Goal: Task Accomplishment & Management: Manage account settings

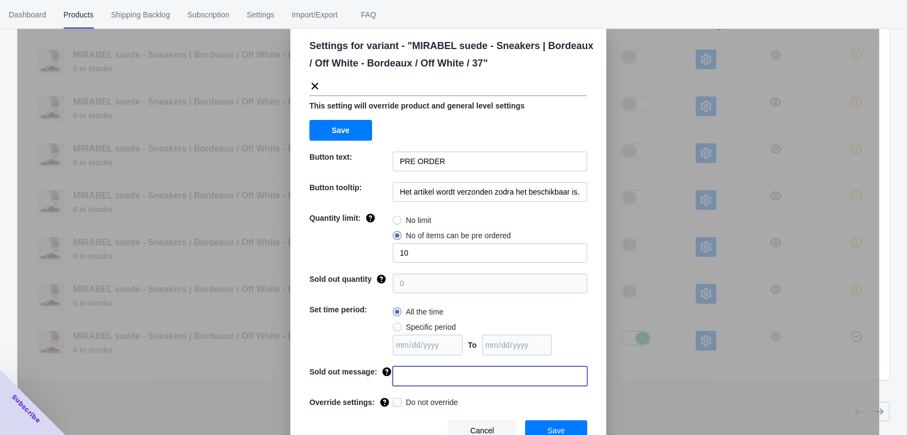
scroll to position [37, 0]
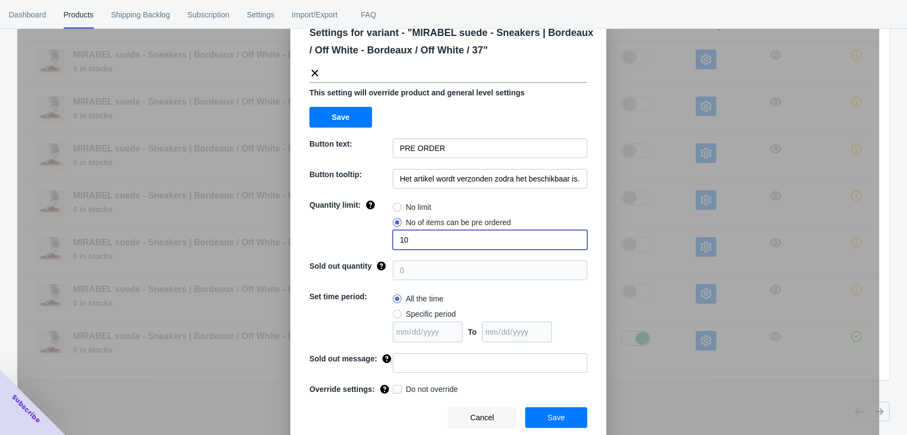
drag, startPoint x: 413, startPoint y: 240, endPoint x: 395, endPoint y: 241, distance: 17.4
click at [395, 241] on input "10" at bounding box center [490, 240] width 195 height 20
type input "10"
click at [577, 292] on div "All the time" at bounding box center [490, 298] width 195 height 15
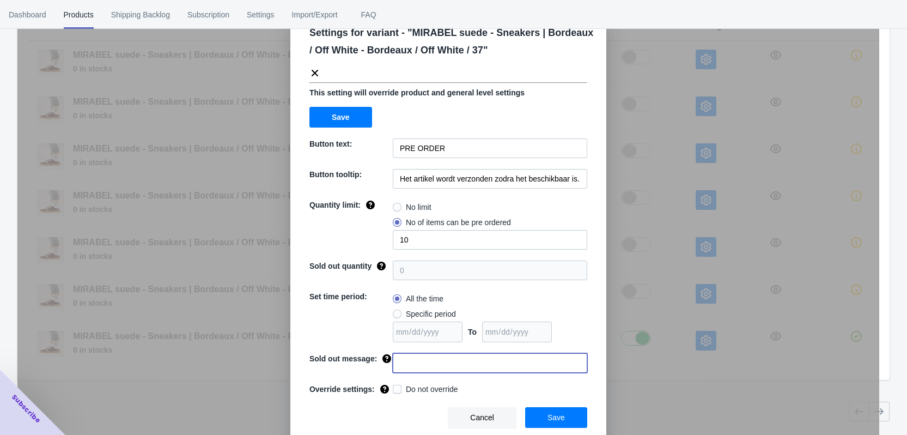
click at [415, 361] on input at bounding box center [490, 363] width 195 height 20
paste input "Dit product is uitverkocht"
type input "Dit product is uitverkocht"
click at [401, 390] on label "Do not override" at bounding box center [425, 389] width 65 height 11
click at [396, 387] on input "Do not override" at bounding box center [395, 386] width 1 height 1
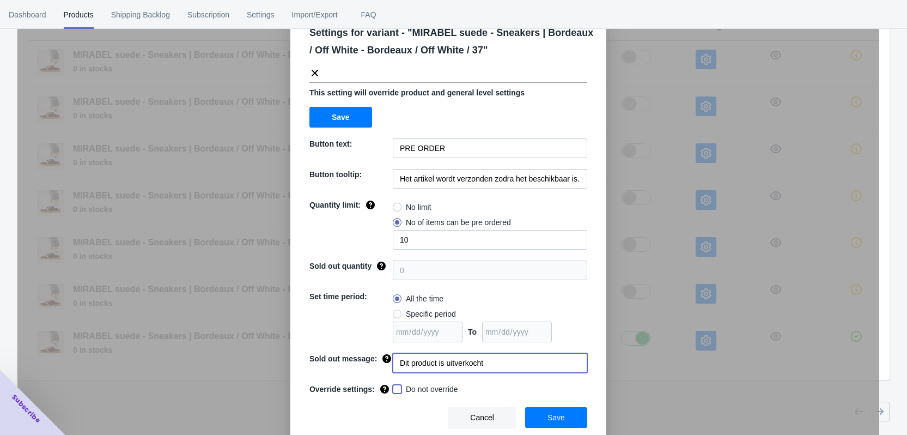
checkbox input "true"
click at [557, 417] on span "Save" at bounding box center [556, 417] width 17 height 9
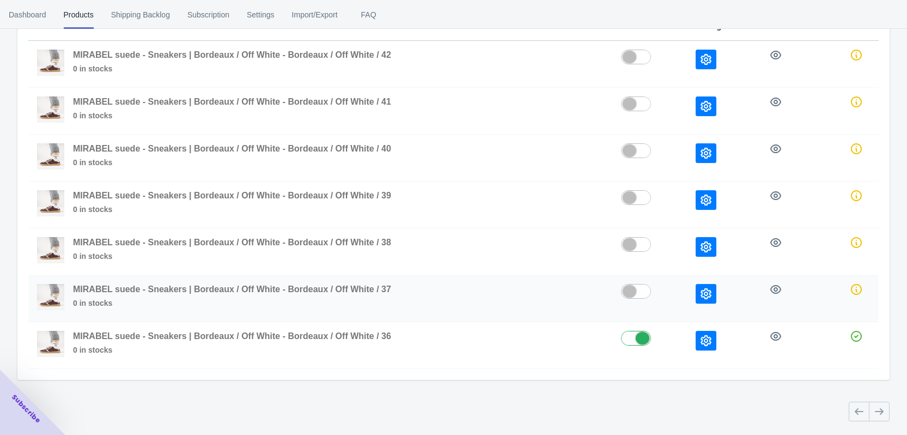
click at [637, 293] on label at bounding box center [649, 290] width 57 height 13
checkbox input "true"
click at [710, 247] on icon "button" at bounding box center [706, 246] width 11 height 11
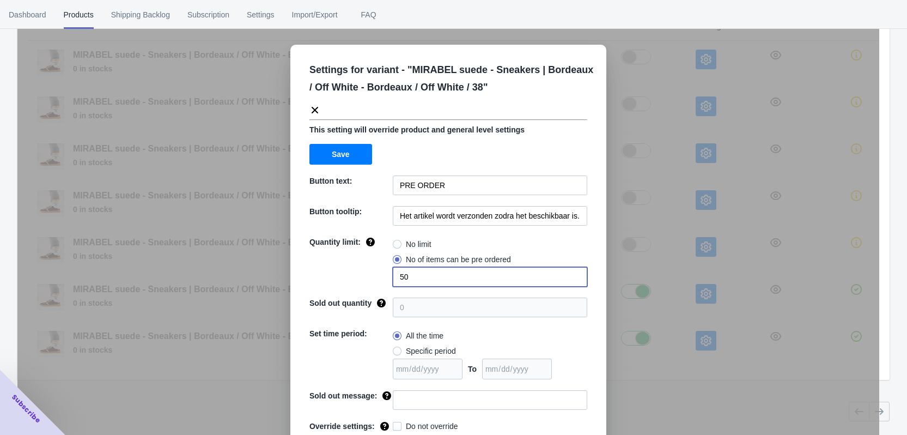
drag, startPoint x: 410, startPoint y: 282, endPoint x: 386, endPoint y: 281, distance: 24.5
click at [386, 281] on div "Quantity limit: No limit No of items can be pre ordered 50" at bounding box center [449, 262] width 278 height 50
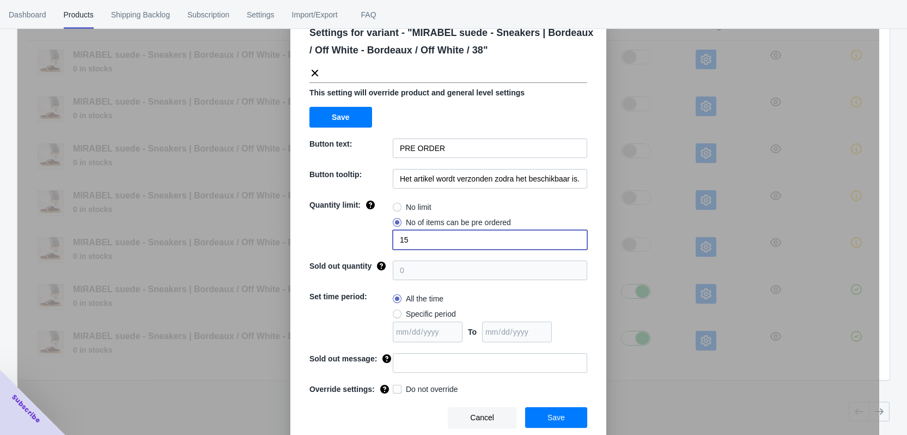
type input "15"
click at [417, 368] on input at bounding box center [490, 363] width 195 height 20
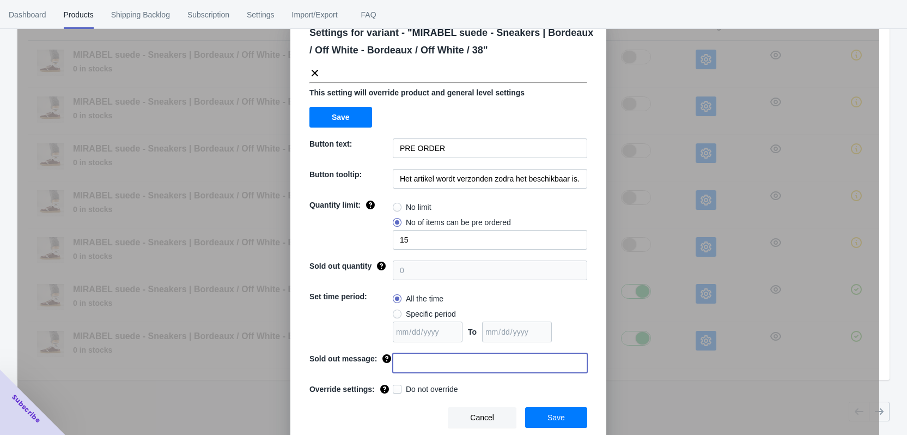
paste input "Dit product is uitverkocht"
type input "Dit product is uitverkocht"
click at [393, 390] on span at bounding box center [397, 389] width 9 height 9
click at [395, 387] on input "Do not override" at bounding box center [395, 386] width 1 height 1
checkbox input "true"
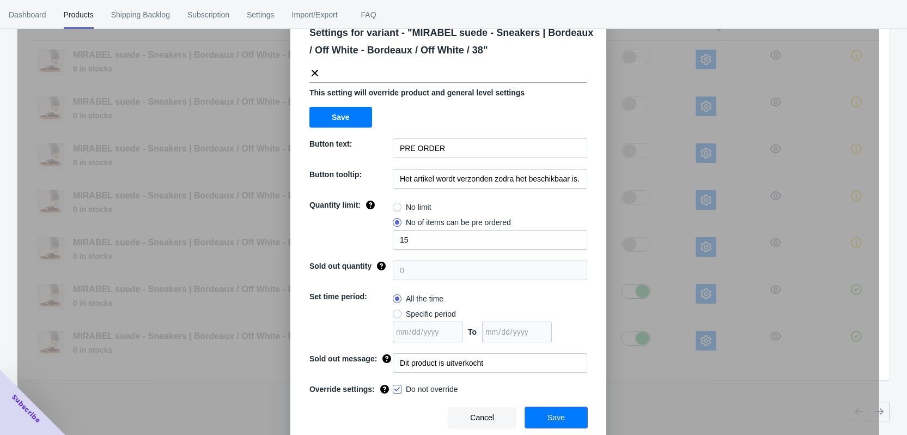
click at [554, 420] on span "Save" at bounding box center [556, 417] width 17 height 9
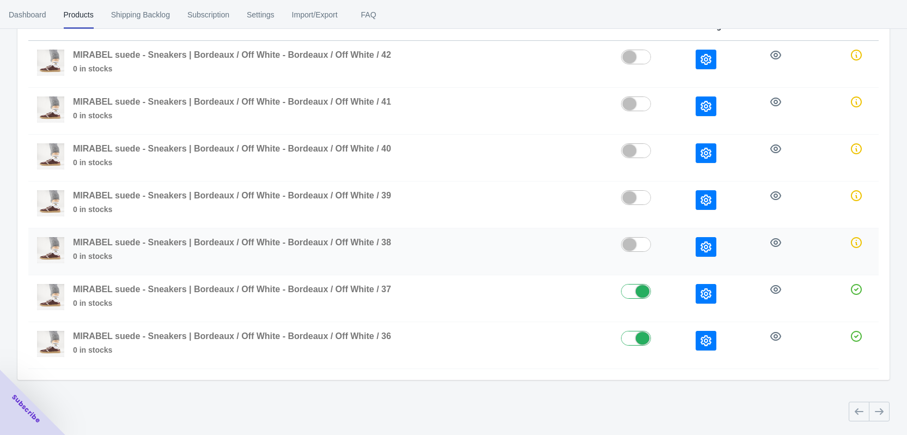
click at [637, 245] on label at bounding box center [649, 243] width 57 height 13
checkbox input "true"
click at [698, 199] on button "button" at bounding box center [706, 200] width 21 height 20
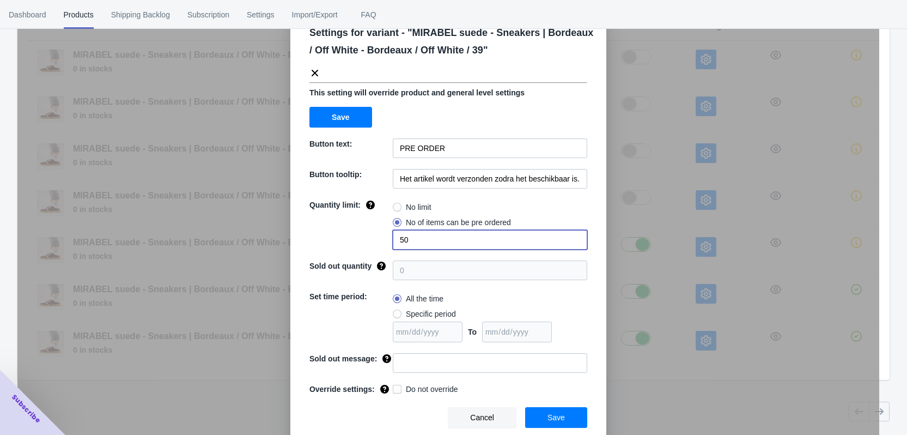
drag, startPoint x: 410, startPoint y: 241, endPoint x: 386, endPoint y: 241, distance: 24.0
click at [386, 241] on div "Quantity limit: No limit No of items can be pre ordered 50" at bounding box center [449, 224] width 278 height 50
radio input "true"
click at [395, 222] on span at bounding box center [397, 222] width 9 height 9
click at [396, 220] on input "No of items can be pre ordered" at bounding box center [396, 220] width 1 height 1
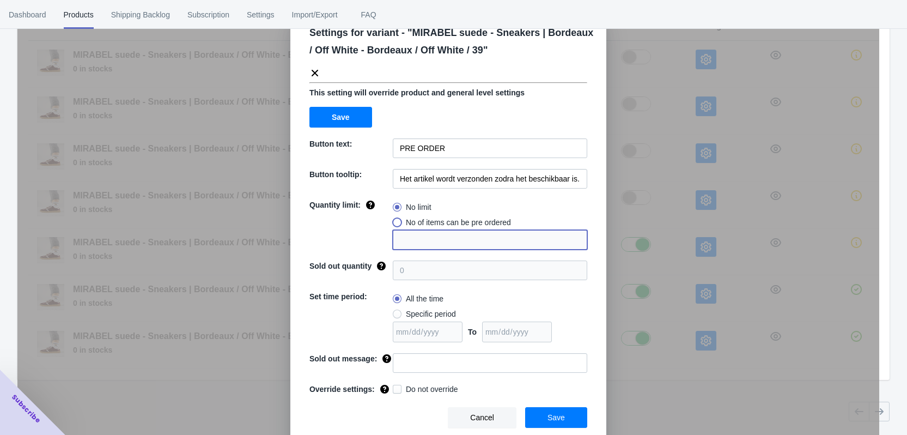
radio input "true"
type input "1"
click at [414, 245] on input "1" at bounding box center [490, 240] width 195 height 20
radio input "true"
click at [398, 223] on label "No of items can be pre ordered" at bounding box center [452, 222] width 118 height 15
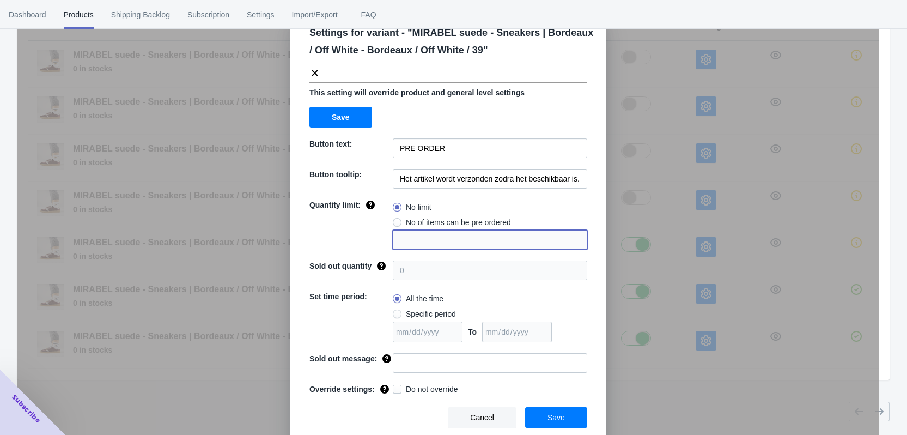
click at [396, 220] on input "No of items can be pre ordered" at bounding box center [396, 220] width 1 height 1
radio input "true"
click at [381, 238] on div "Quantity limit:" at bounding box center [351, 224] width 83 height 50
drag, startPoint x: 403, startPoint y: 238, endPoint x: 396, endPoint y: 238, distance: 6.5
click at [396, 238] on input "1" at bounding box center [490, 240] width 195 height 20
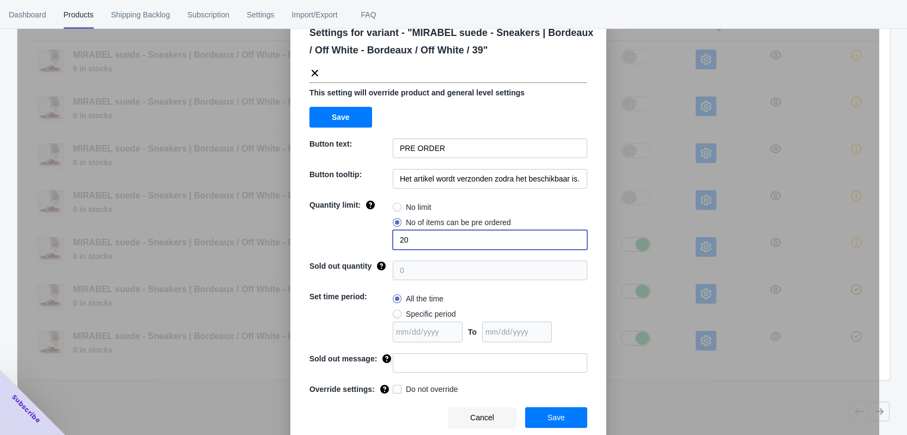
type input "20"
click at [536, 294] on div "All the time" at bounding box center [490, 298] width 195 height 15
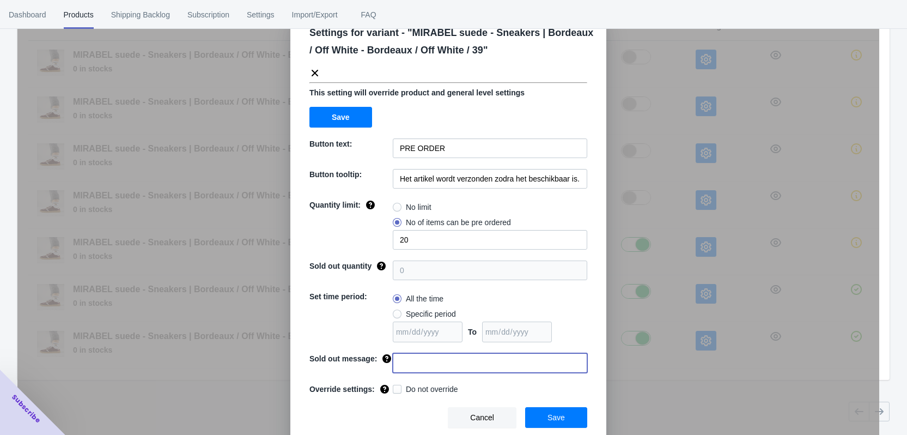
click at [458, 362] on input at bounding box center [490, 363] width 195 height 20
paste input "Dit product is uitverkocht"
type input "Dit product is uitverkocht"
click at [394, 391] on span at bounding box center [397, 389] width 9 height 9
click at [395, 387] on input "Do not override" at bounding box center [395, 386] width 1 height 1
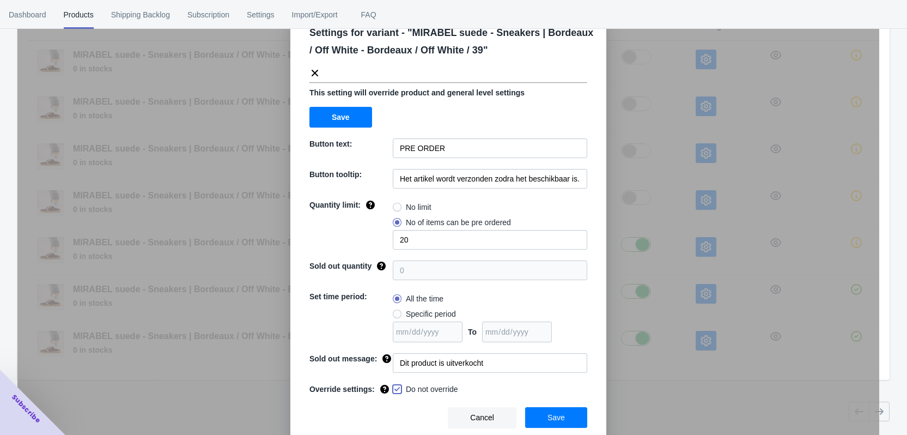
checkbox input "true"
click at [565, 419] on button "Save" at bounding box center [556, 417] width 62 height 21
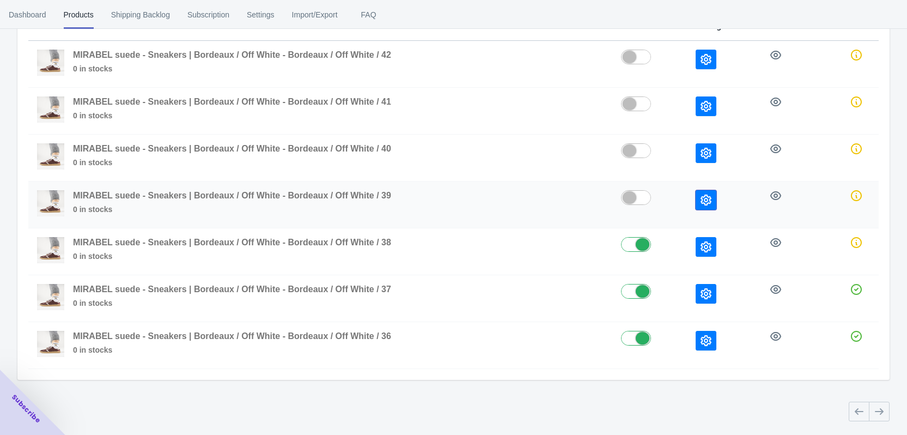
click at [711, 206] on button "button" at bounding box center [706, 200] width 21 height 20
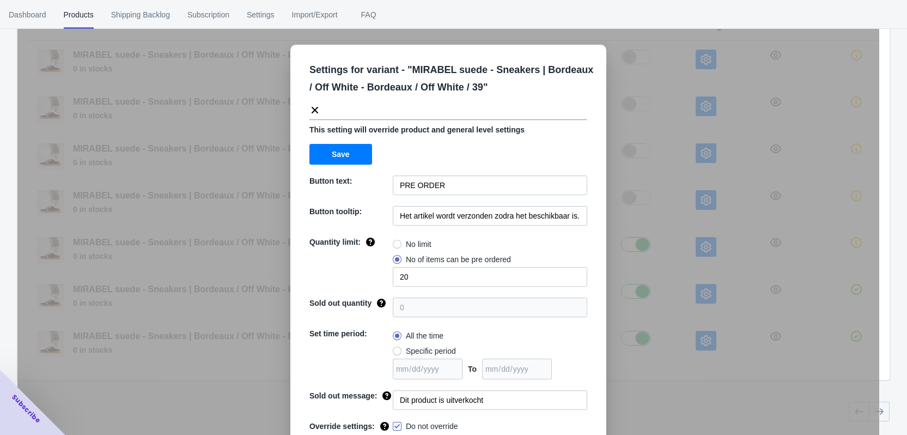
click at [681, 182] on div "Settings for variant - " MIRABEL suede - Sneakers | Bordeaux / Off White - Bord…" at bounding box center [448, 244] width 862 height 435
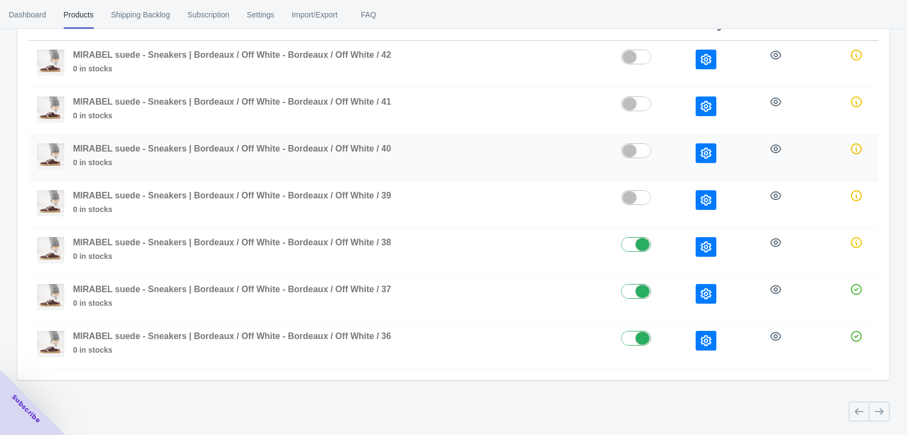
click at [706, 146] on button "button" at bounding box center [706, 153] width 21 height 20
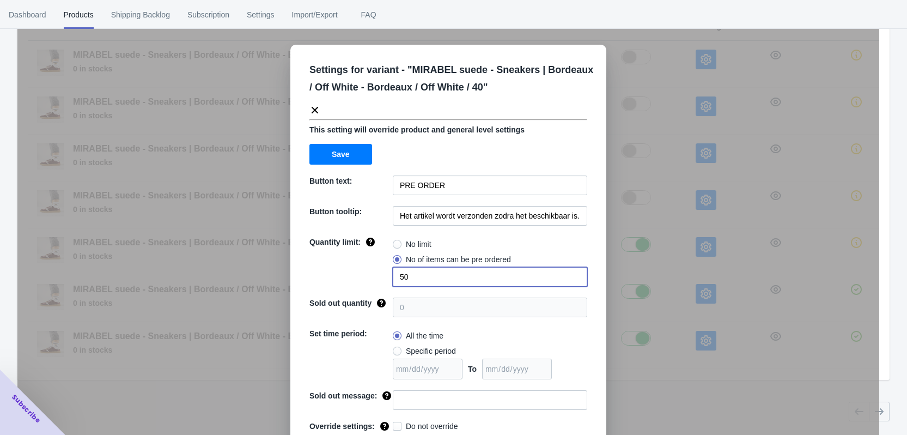
drag, startPoint x: 413, startPoint y: 278, endPoint x: 388, endPoint y: 280, distance: 25.1
click at [388, 280] on div "Quantity limit: No limit No of items can be pre ordered 50" at bounding box center [449, 262] width 278 height 50
radio input "true"
click at [397, 259] on span at bounding box center [397, 259] width 9 height 9
click at [396, 257] on input "No of items can be pre ordered" at bounding box center [396, 257] width 1 height 1
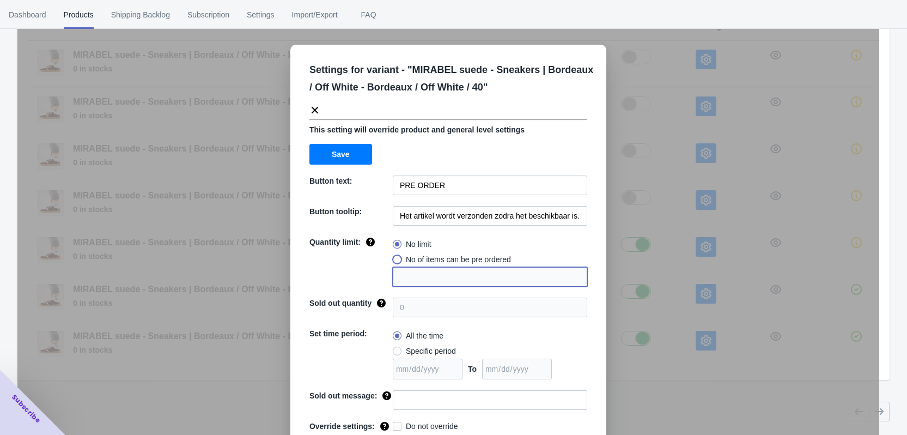
radio input "true"
click at [397, 274] on input "1" at bounding box center [490, 277] width 195 height 20
click at [405, 278] on input "1" at bounding box center [490, 277] width 195 height 20
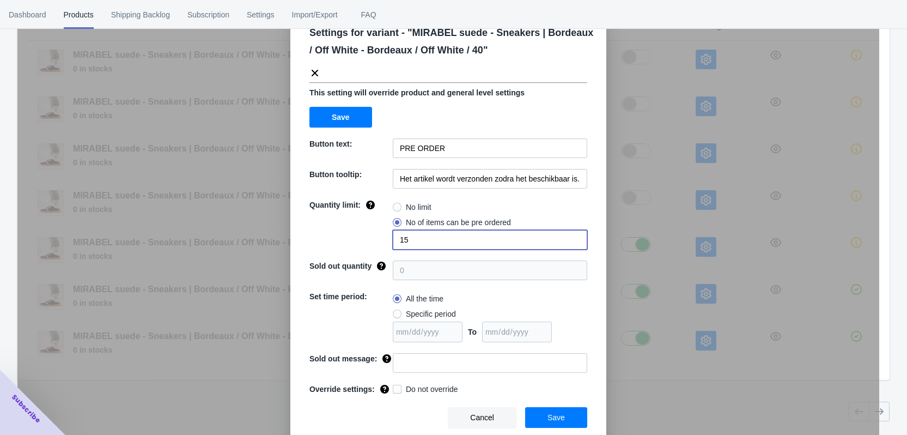
type input "15"
click at [415, 359] on input at bounding box center [490, 363] width 195 height 20
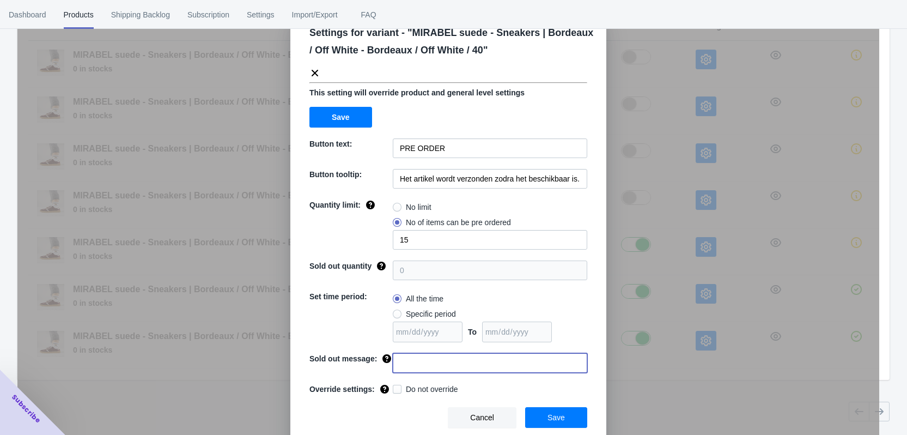
paste input "Dit product is uitverkocht"
type input "Dit product is uitverkocht"
click at [393, 387] on span at bounding box center [397, 389] width 9 height 9
click at [395, 387] on input "Do not override" at bounding box center [395, 386] width 1 height 1
checkbox input "true"
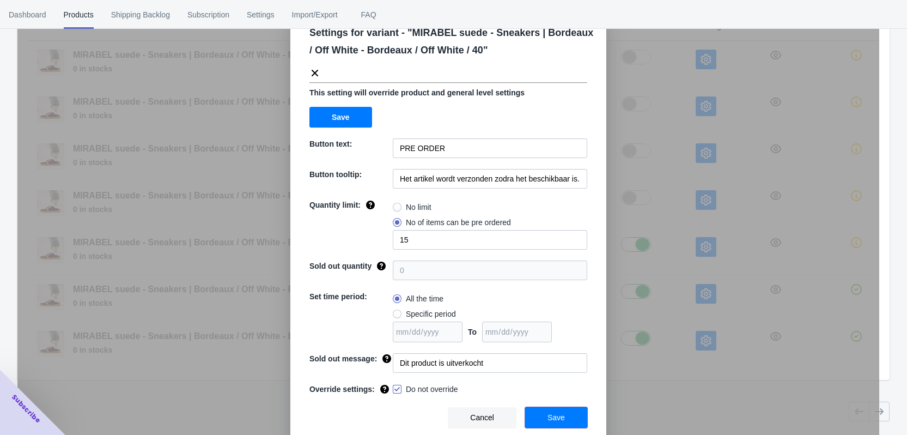
click at [561, 420] on span "Save" at bounding box center [556, 417] width 17 height 9
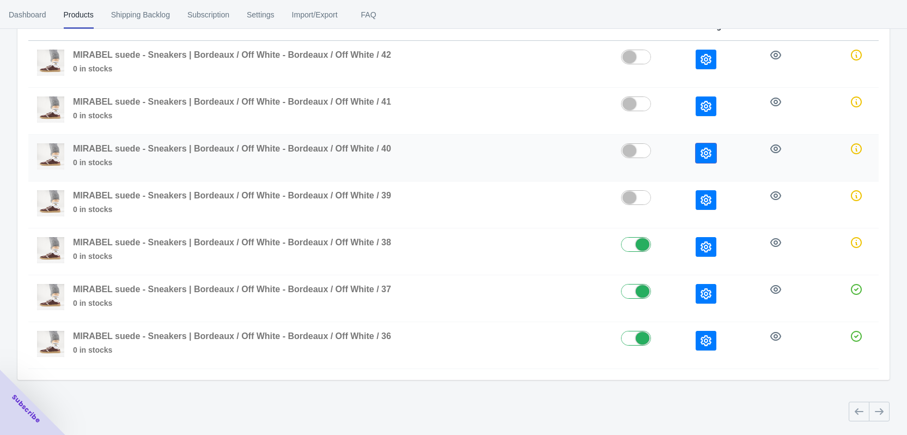
click at [709, 149] on icon "button" at bounding box center [706, 153] width 11 height 11
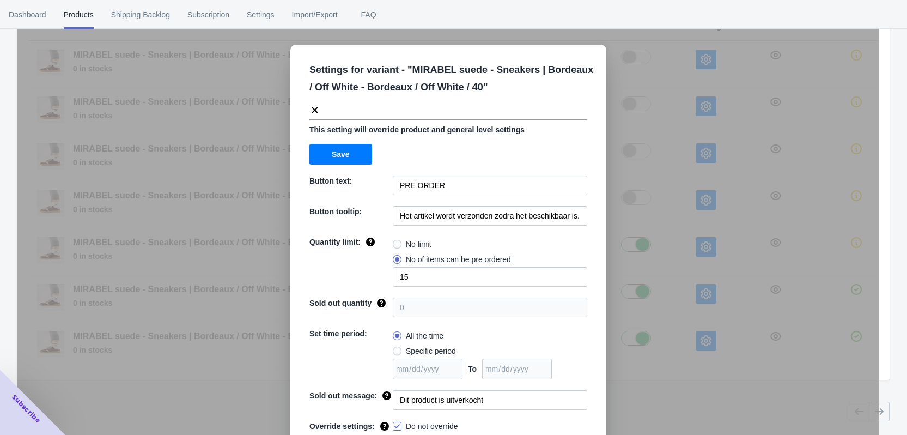
click at [649, 195] on div "Settings for variant - " MIRABEL suede - Sneakers | Bordeaux / Off White - Bord…" at bounding box center [448, 244] width 862 height 435
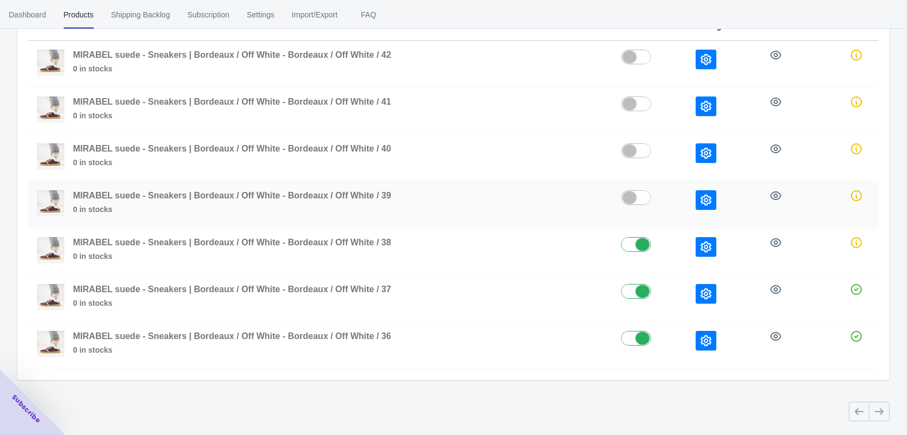
click at [632, 199] on label at bounding box center [649, 196] width 57 height 13
checkbox input "true"
click at [635, 148] on label at bounding box center [649, 149] width 57 height 13
checkbox input "true"
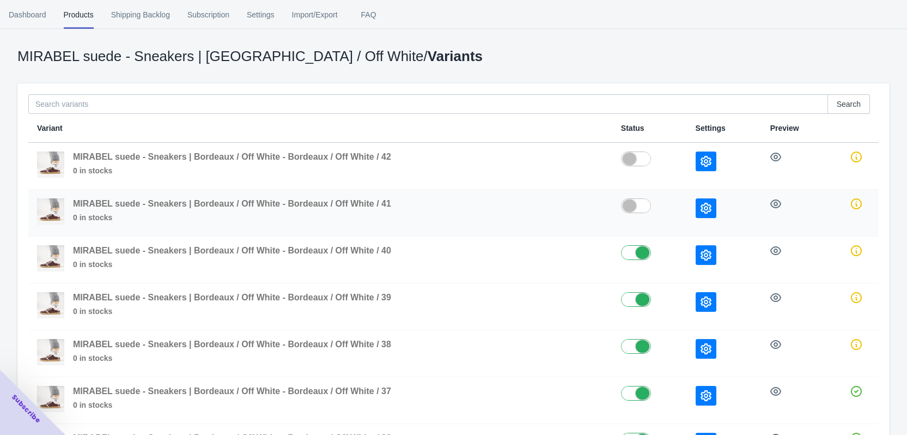
scroll to position [29, 0]
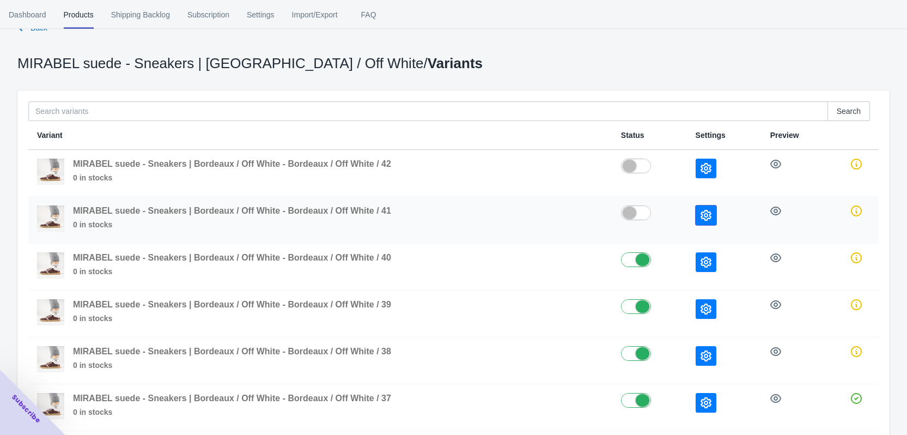
click at [705, 215] on icon "button" at bounding box center [706, 215] width 11 height 11
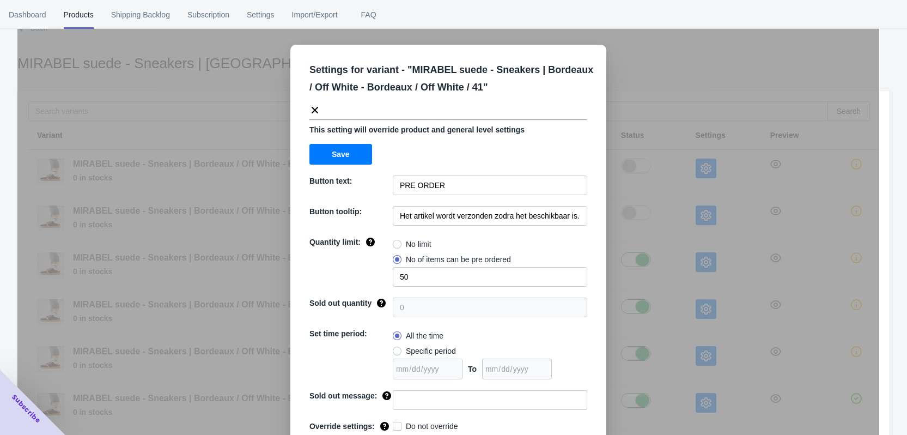
scroll to position [37, 0]
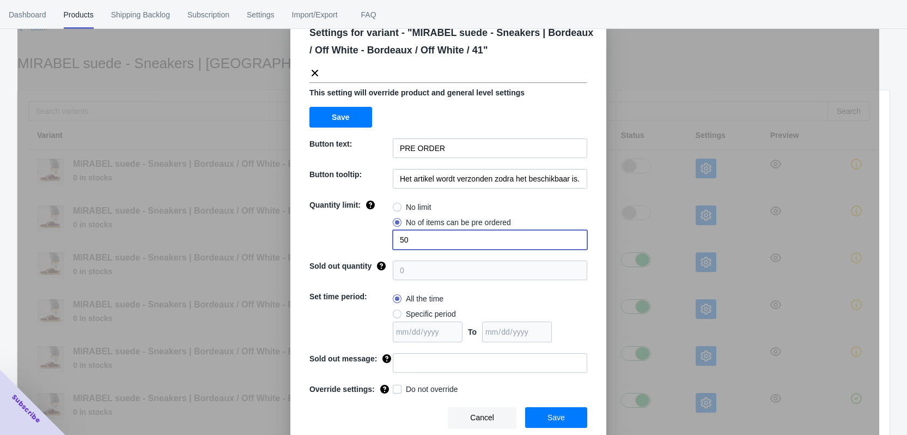
drag, startPoint x: 413, startPoint y: 243, endPoint x: 388, endPoint y: 243, distance: 25.1
click at [388, 243] on div "Quantity limit: No limit No of items can be pre ordered 50" at bounding box center [449, 224] width 278 height 50
radio input "true"
click at [406, 225] on span "No of items can be pre ordered" at bounding box center [458, 222] width 105 height 11
click at [396, 220] on input "No of items can be pre ordered" at bounding box center [396, 220] width 1 height 1
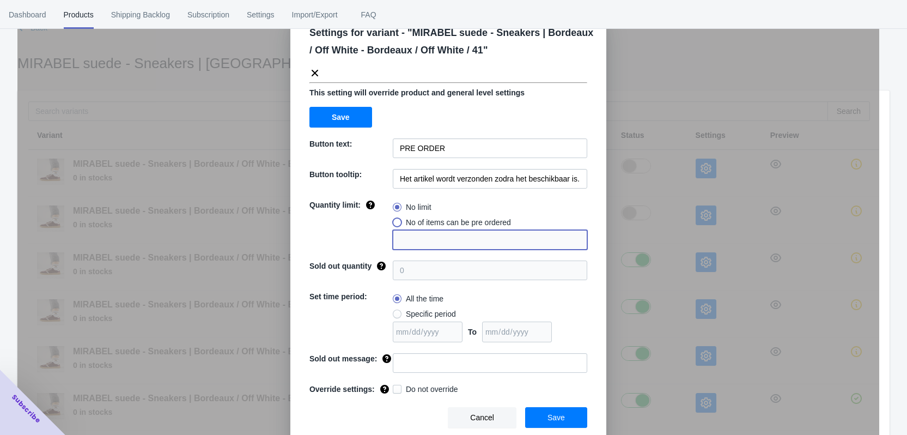
radio input "true"
click at [410, 243] on input "1" at bounding box center [490, 240] width 195 height 20
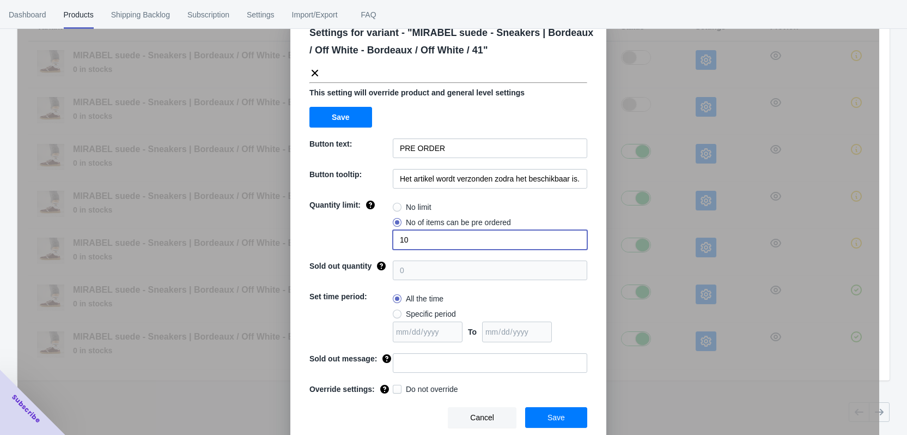
scroll to position [138, 0]
type input "10"
click at [402, 366] on input at bounding box center [490, 363] width 195 height 20
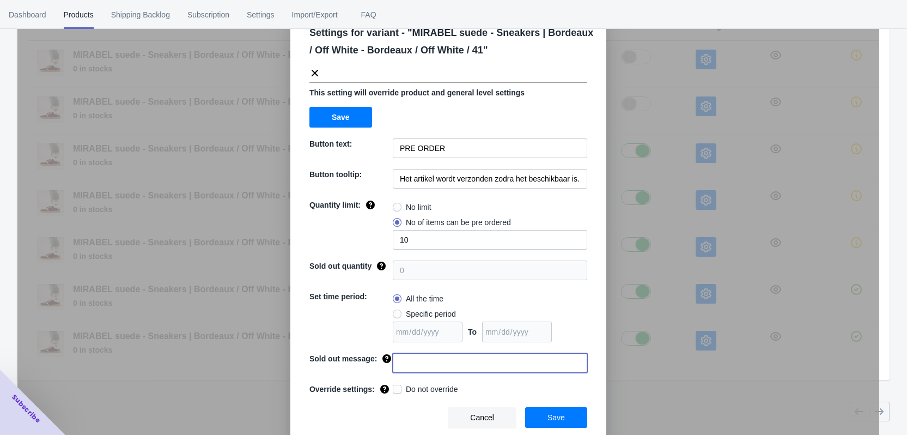
paste input "Dit product is uitverkocht"
type input "Dit product is uitverkocht"
click at [393, 392] on span at bounding box center [397, 389] width 9 height 9
click at [395, 387] on input "Do not override" at bounding box center [395, 386] width 1 height 1
checkbox input "true"
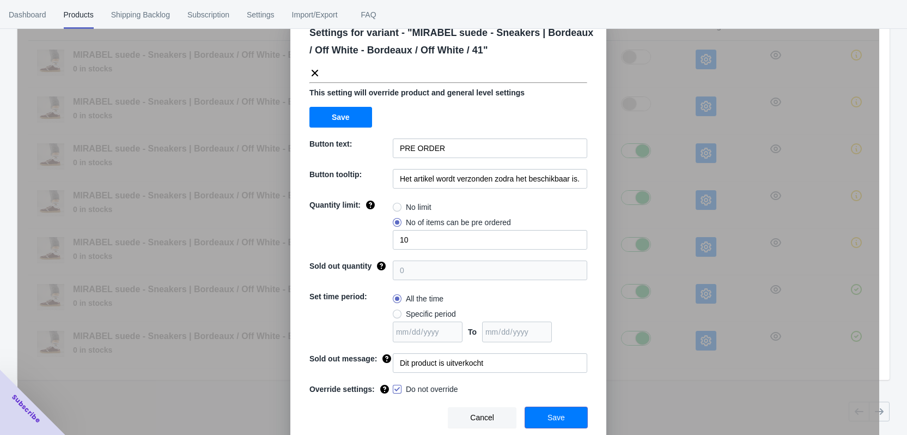
click at [558, 420] on span "Save" at bounding box center [556, 417] width 17 height 9
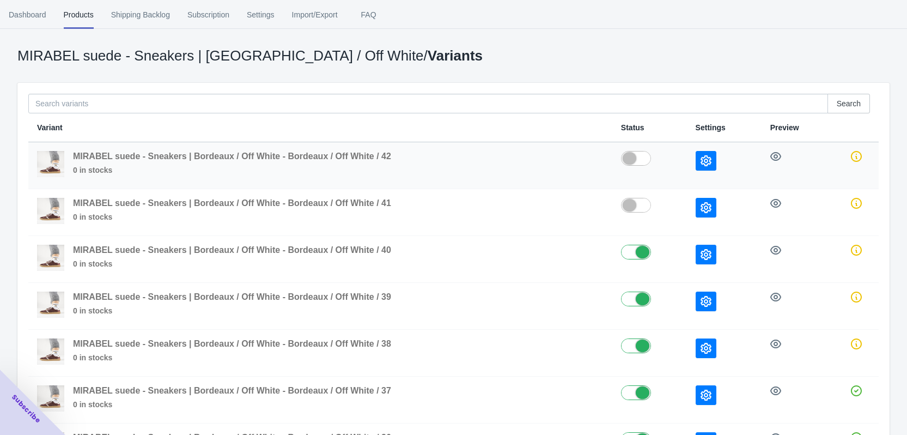
scroll to position [29, 0]
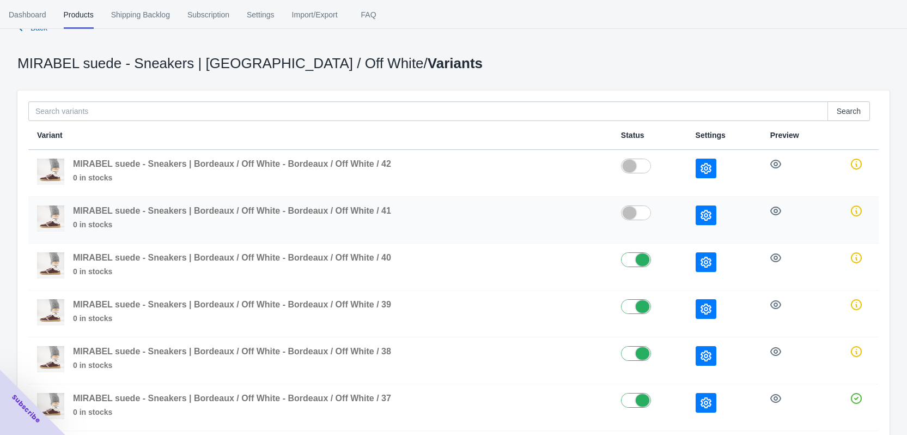
click at [638, 216] on label at bounding box center [649, 211] width 57 height 13
checkbox input "true"
click at [706, 215] on icon "button" at bounding box center [706, 215] width 11 height 11
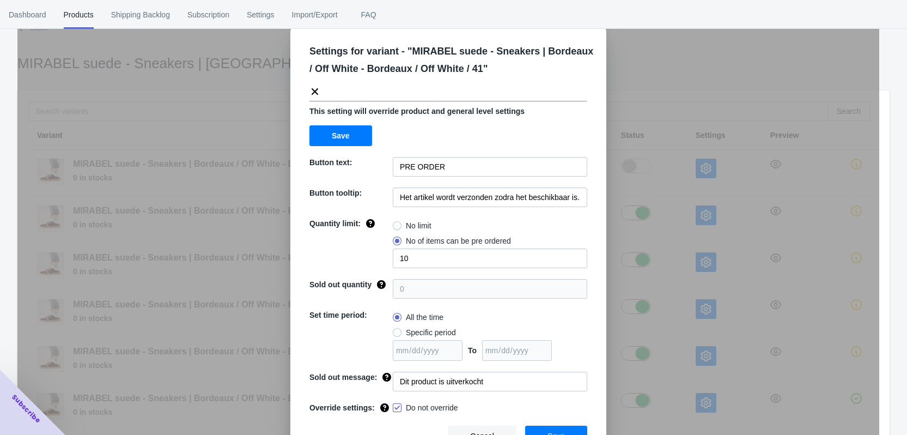
scroll to position [37, 0]
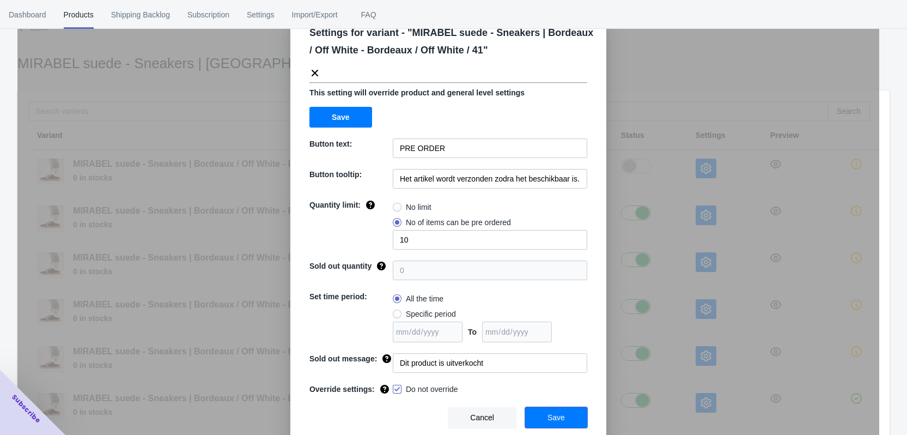
click at [554, 425] on button "Save" at bounding box center [556, 417] width 62 height 21
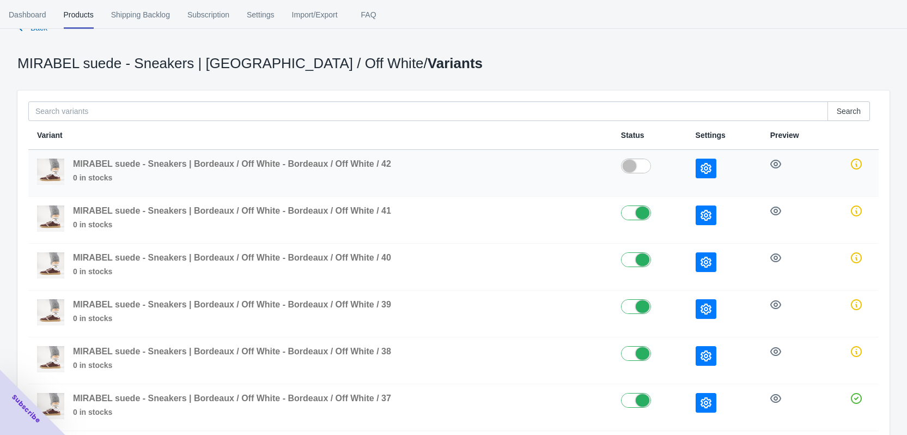
click at [705, 163] on icon "button" at bounding box center [706, 168] width 11 height 11
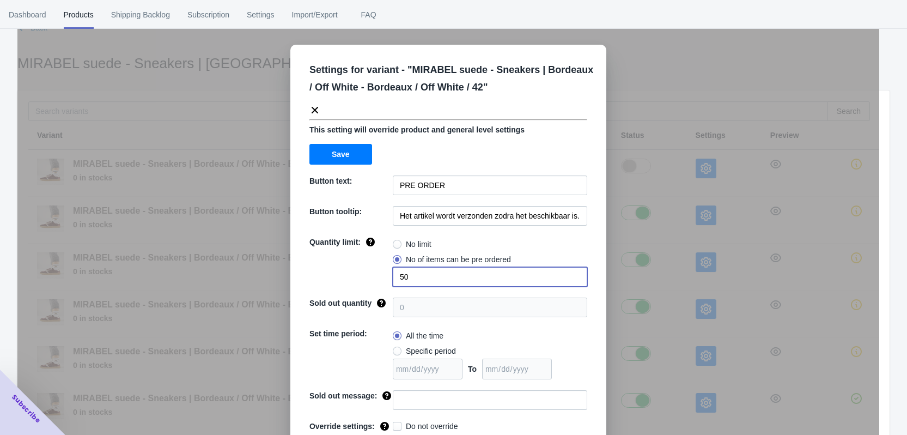
click at [421, 281] on input "50" at bounding box center [490, 277] width 195 height 20
type input "5"
radio input "true"
click at [395, 261] on span at bounding box center [397, 259] width 9 height 9
click at [396, 257] on input "No of items can be pre ordered" at bounding box center [396, 257] width 1 height 1
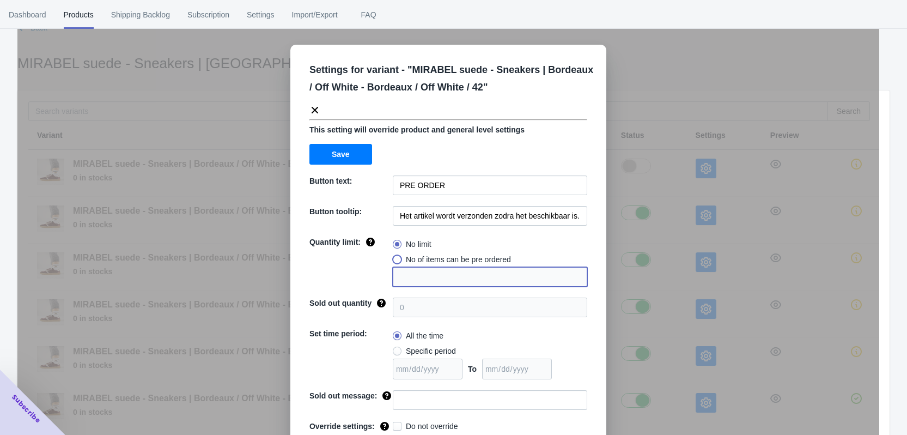
radio input "true"
click at [408, 273] on input "1" at bounding box center [490, 277] width 195 height 20
click at [398, 276] on input "14" at bounding box center [490, 277] width 195 height 20
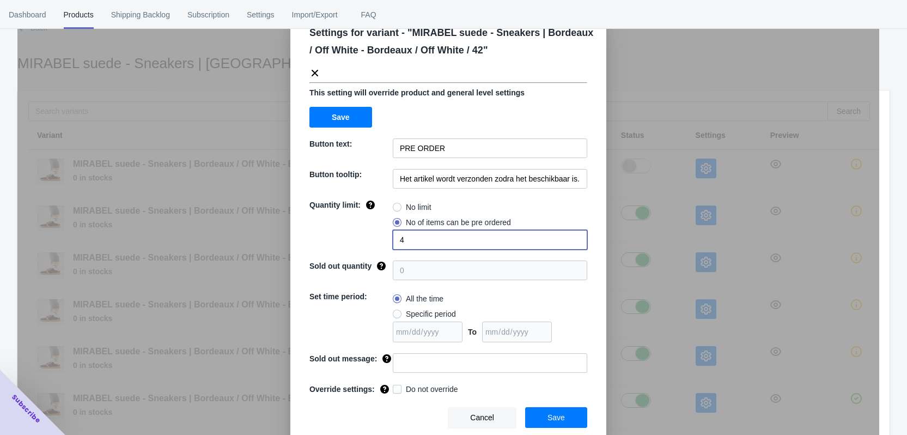
type input "4"
click at [417, 356] on input at bounding box center [490, 363] width 195 height 20
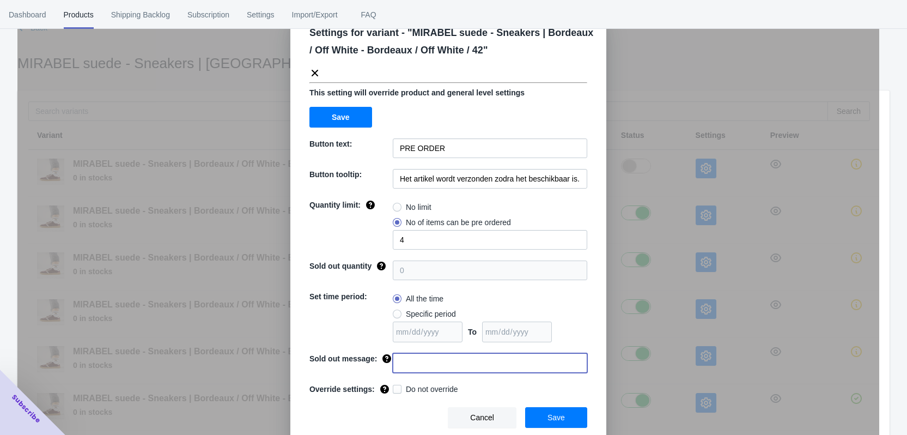
paste input "Dit product is uitverkocht"
type input "Dit product is uitverkocht"
click at [393, 385] on span at bounding box center [397, 389] width 9 height 9
click at [395, 386] on input "Do not override" at bounding box center [395, 386] width 1 height 1
checkbox input "true"
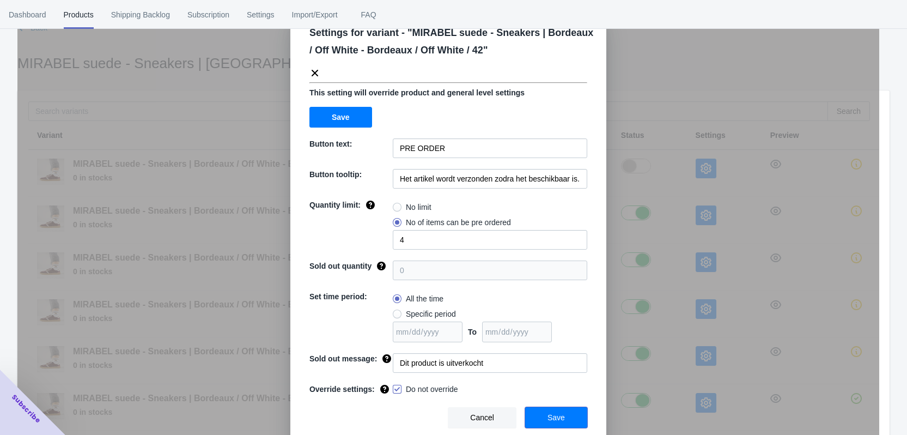
click at [557, 420] on span "Save" at bounding box center [556, 417] width 17 height 9
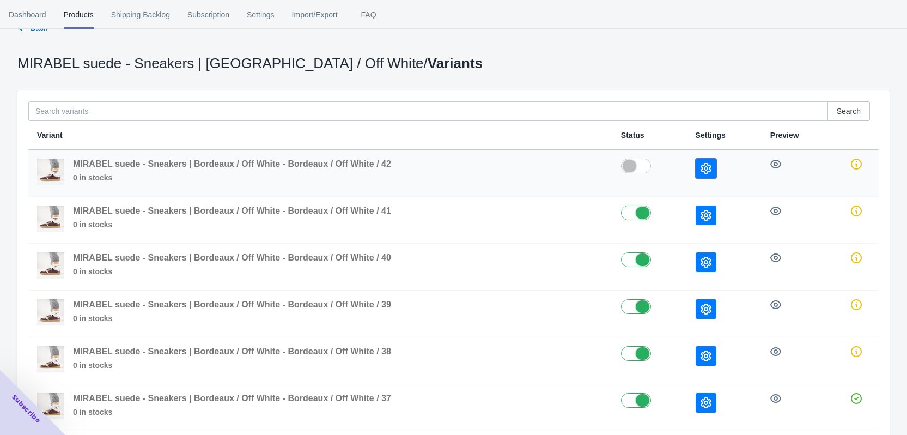
click at [706, 162] on button "button" at bounding box center [706, 169] width 21 height 20
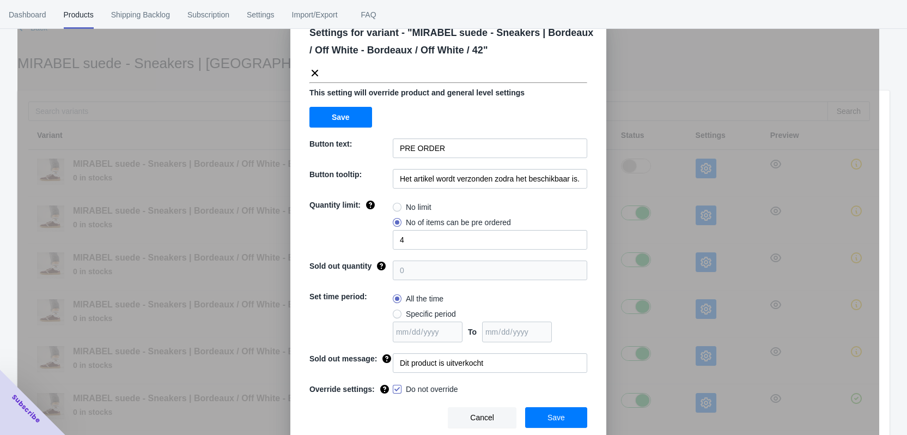
click at [641, 209] on div "Settings for variant - " MIRABEL suede - Sneakers | Bordeaux / Off White - Bord…" at bounding box center [448, 244] width 862 height 435
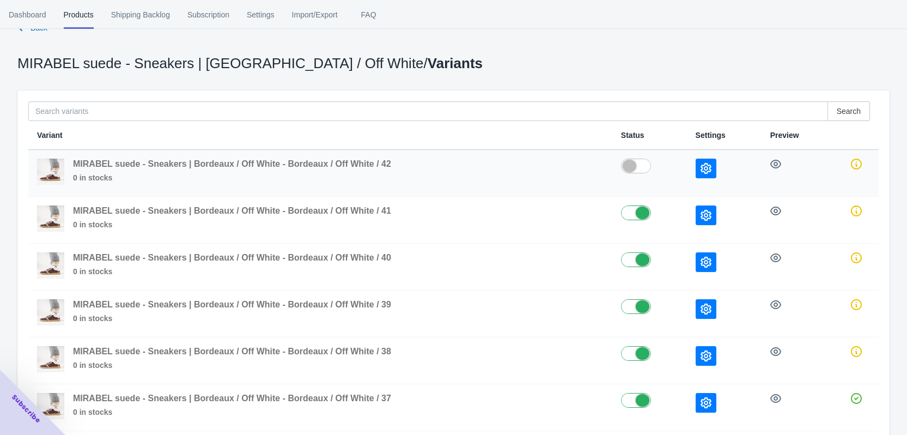
click at [635, 168] on label at bounding box center [649, 165] width 57 height 13
checkbox input "true"
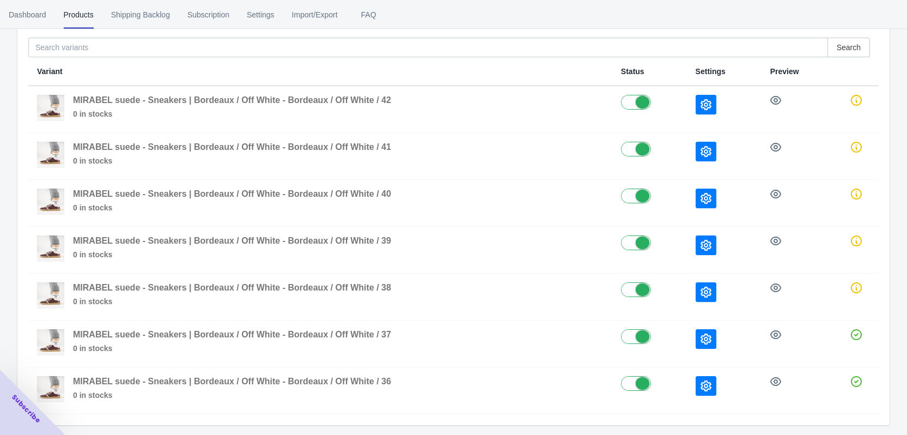
scroll to position [83, 0]
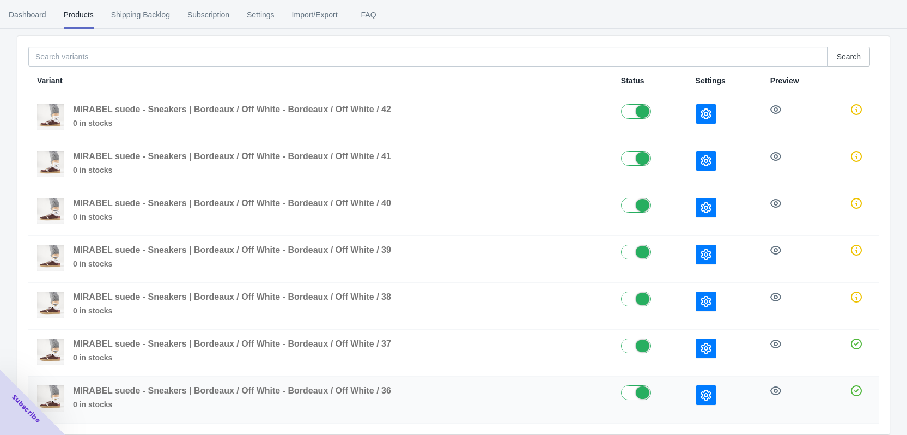
click at [713, 396] on button "button" at bounding box center [706, 395] width 21 height 20
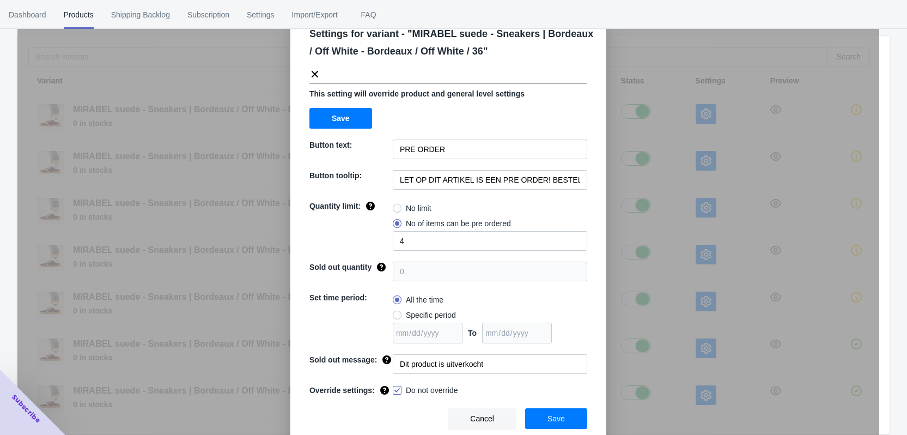
scroll to position [37, 0]
click at [722, 328] on div "Settings for variant - " MIRABEL suede - Sneakers | Bordeaux / Off White - Bord…" at bounding box center [448, 244] width 862 height 435
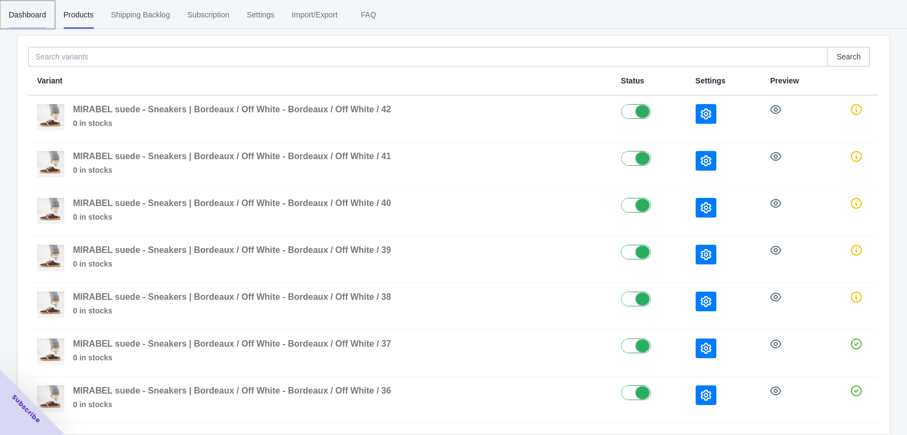
click at [41, 12] on span "Dashboard" at bounding box center [28, 15] width 38 height 28
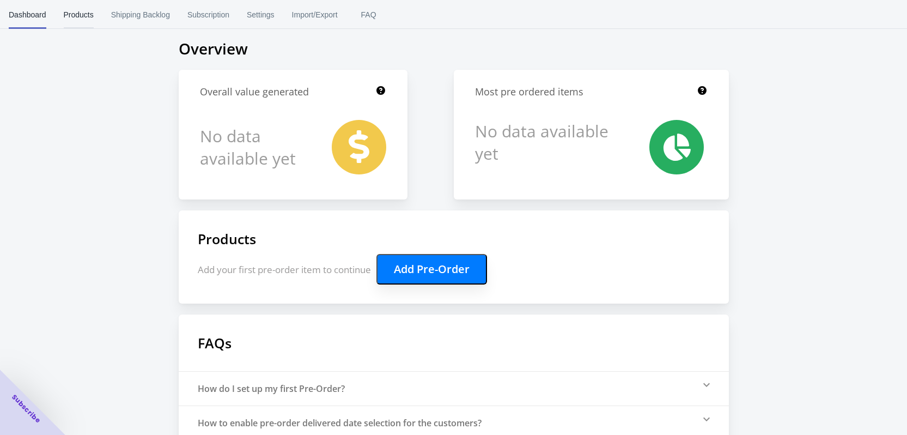
click at [85, 16] on span "Products" at bounding box center [79, 15] width 30 height 28
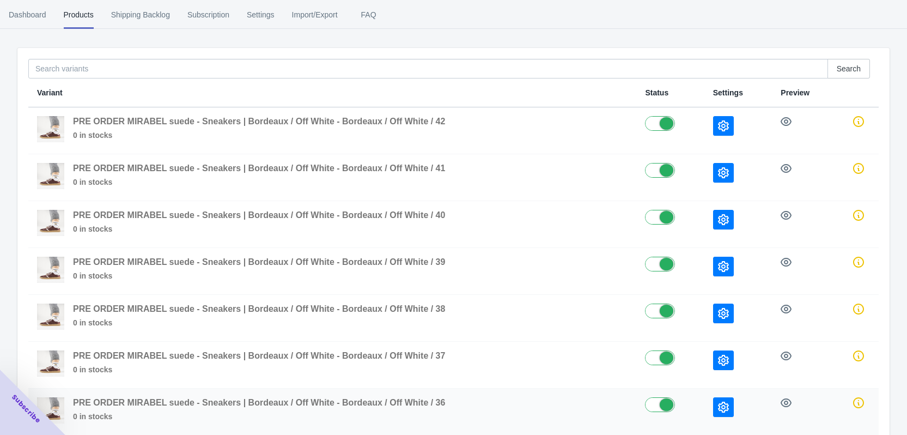
scroll to position [138, 0]
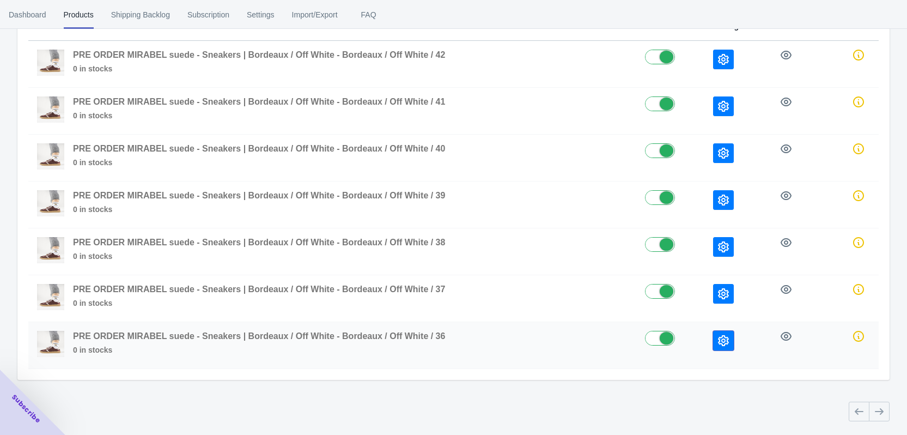
click at [730, 338] on button "button" at bounding box center [723, 341] width 21 height 20
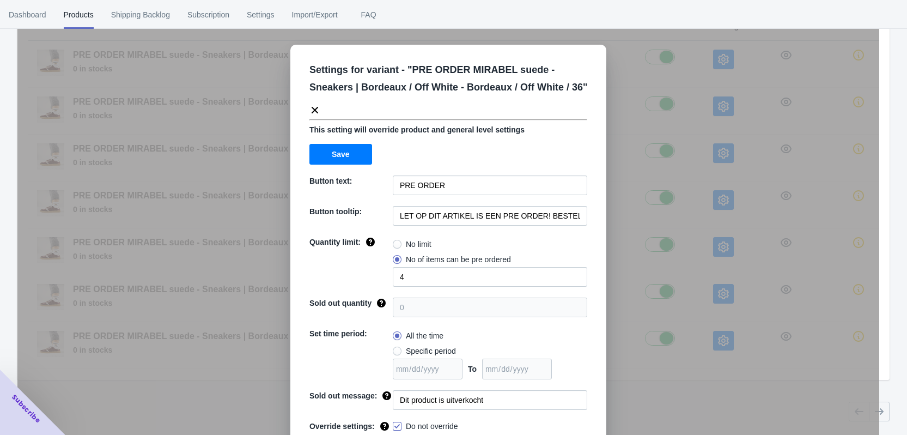
scroll to position [37, 0]
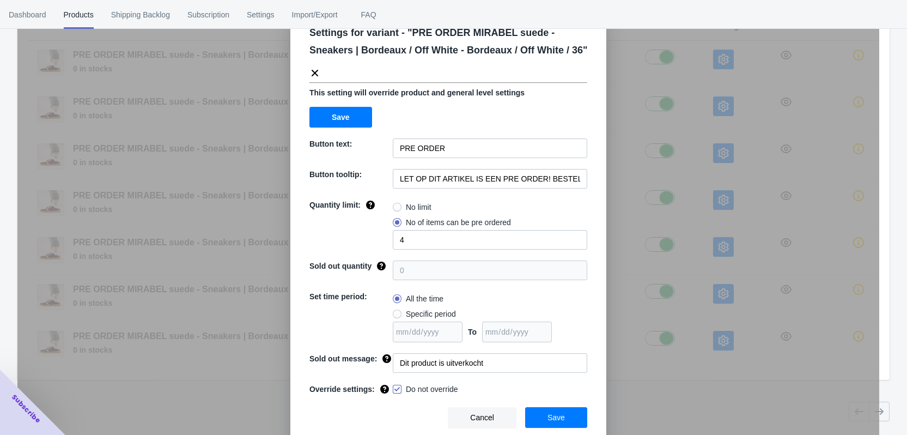
click at [555, 417] on span "Save" at bounding box center [556, 417] width 17 height 9
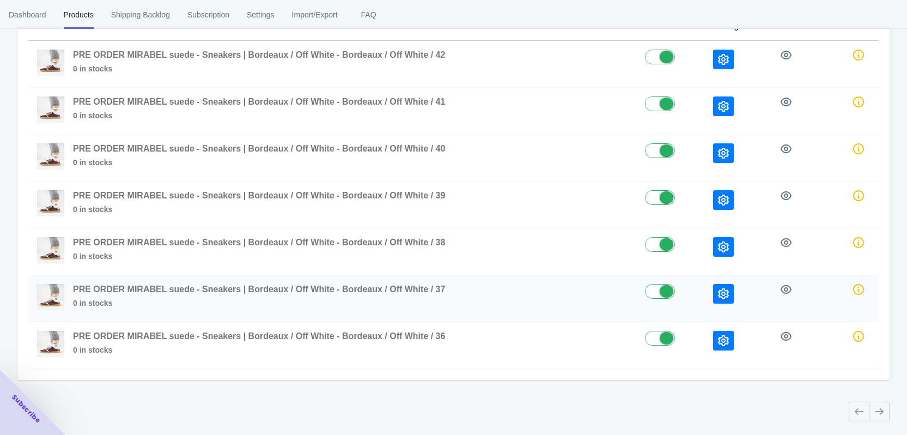
click at [728, 297] on icon "button" at bounding box center [723, 293] width 11 height 11
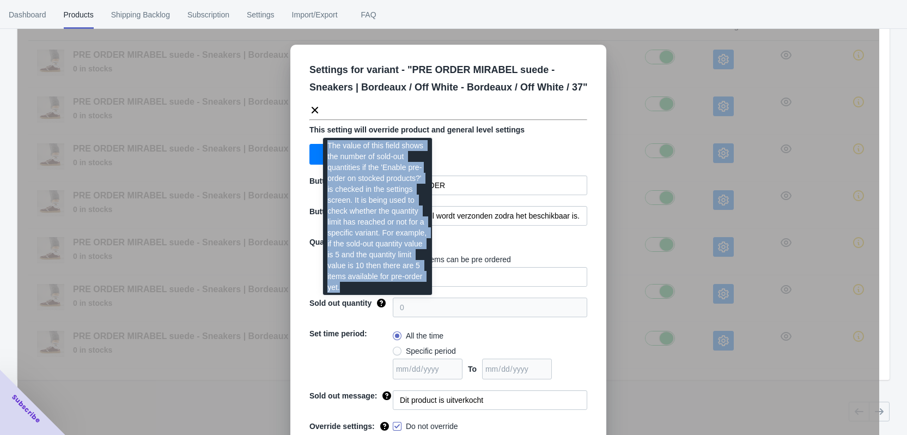
drag, startPoint x: 349, startPoint y: 288, endPoint x: 325, endPoint y: 144, distance: 145.8
click at [325, 144] on div "The value of this field shows the number of sold-out quantities if the 'Enable …" at bounding box center [377, 213] width 126 height 168
copy div "The value of this field shows the number of sold-out quantities if the 'Enable …"
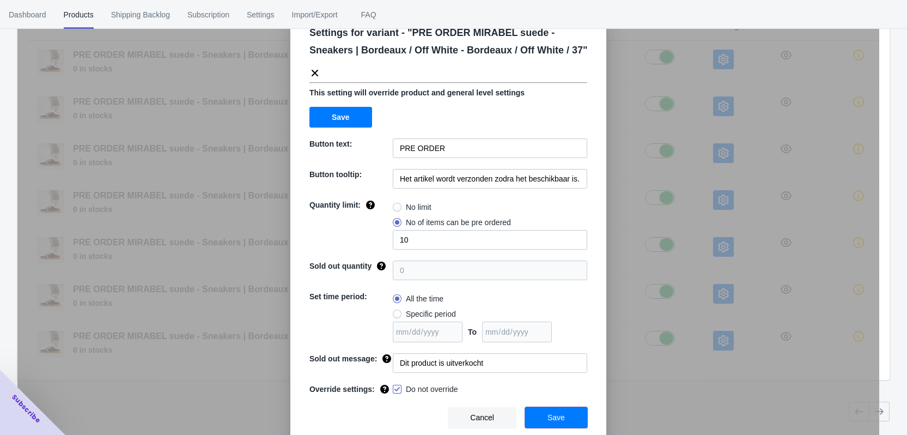
click at [571, 417] on button "Save" at bounding box center [556, 417] width 62 height 21
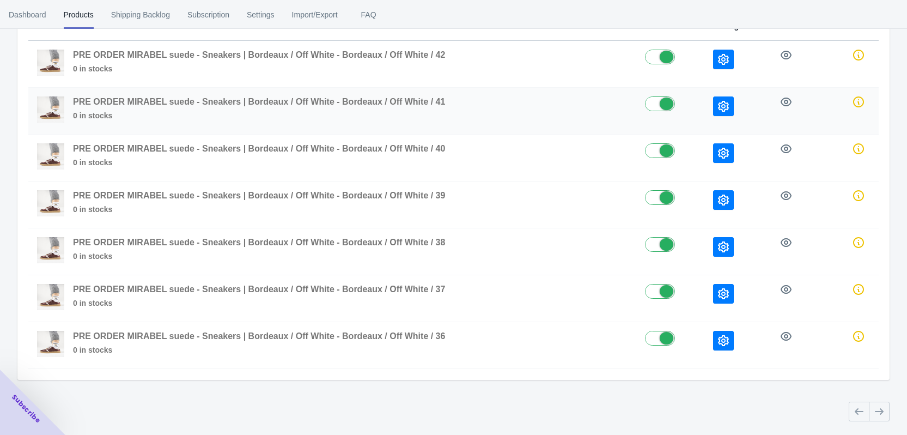
scroll to position [0, 0]
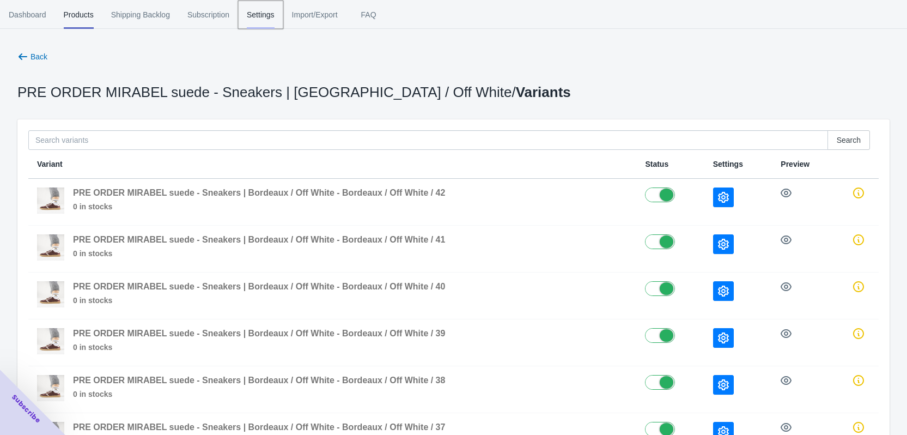
click at [263, 14] on span "Settings" at bounding box center [261, 15] width 28 height 28
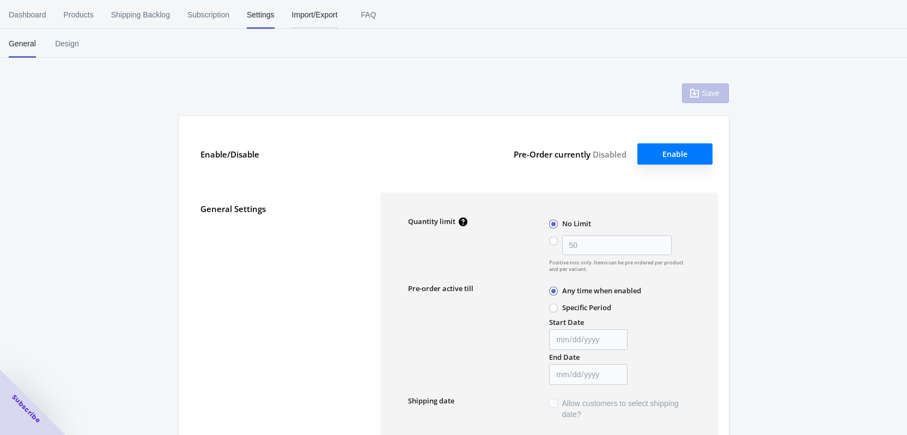
type input "50"
type textarea "PRE-ORDER is toegevoegd aan winkelwagen!"
type textarea "Het voorraadniveau is <aantal>. Sommige artikelen [PERSON_NAME] op pre-order be…"
type textarea "Er zijn nog maar <aantal> artikelen op voorraad."
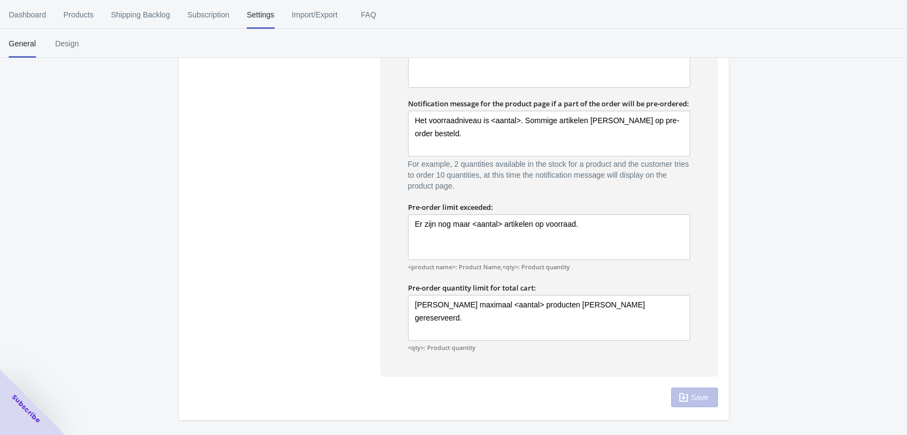
scroll to position [689, 0]
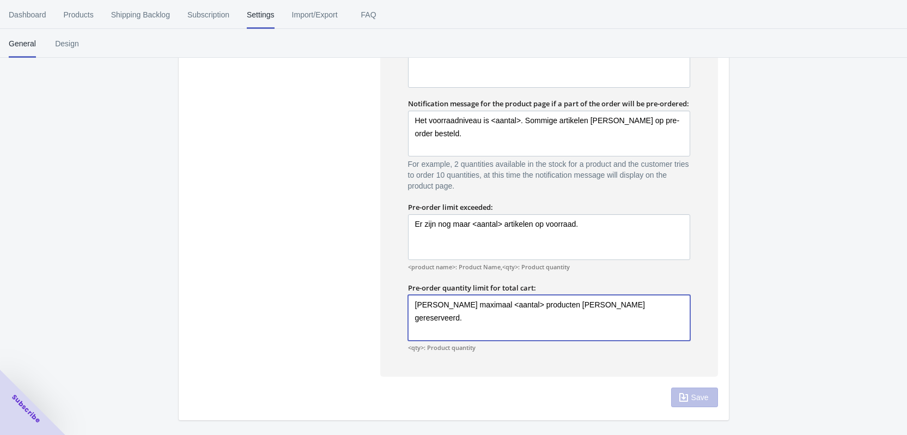
drag, startPoint x: 647, startPoint y: 302, endPoint x: 384, endPoint y: 303, distance: 263.2
click at [384, 303] on div "Message when pre-order product is added to cart: PRE-ORDER is toegevoegd aan wi…" at bounding box center [549, 191] width 338 height 371
type textarea "U"
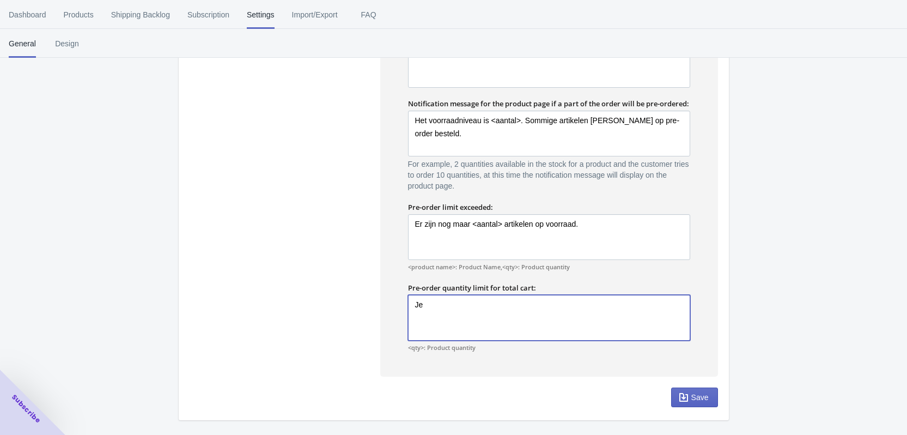
type textarea "J"
click at [498, 301] on textarea "Het max aantal artikelen zijn bereikt." at bounding box center [549, 318] width 282 height 46
type textarea "Het max aantal pre orders in deze maat zijn bereikt."
click at [704, 396] on span "Save" at bounding box center [700, 397] width 17 height 9
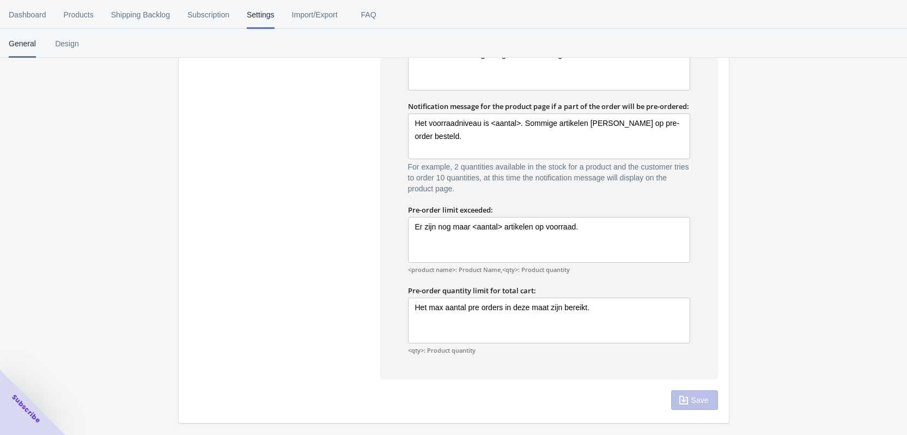
scroll to position [689, 0]
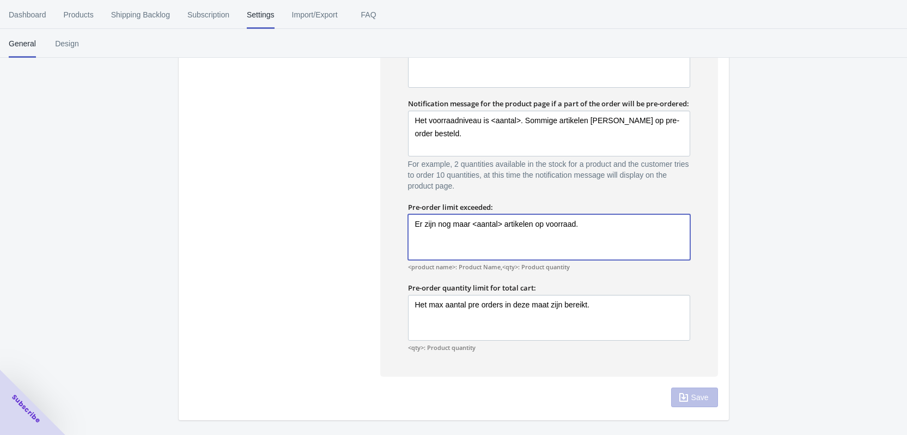
drag, startPoint x: 590, startPoint y: 222, endPoint x: 387, endPoint y: 222, distance: 203.3
click at [387, 222] on div "Message when pre-order product is added to cart: PRE-ORDER is toegevoegd aan wi…" at bounding box center [549, 191] width 338 height 371
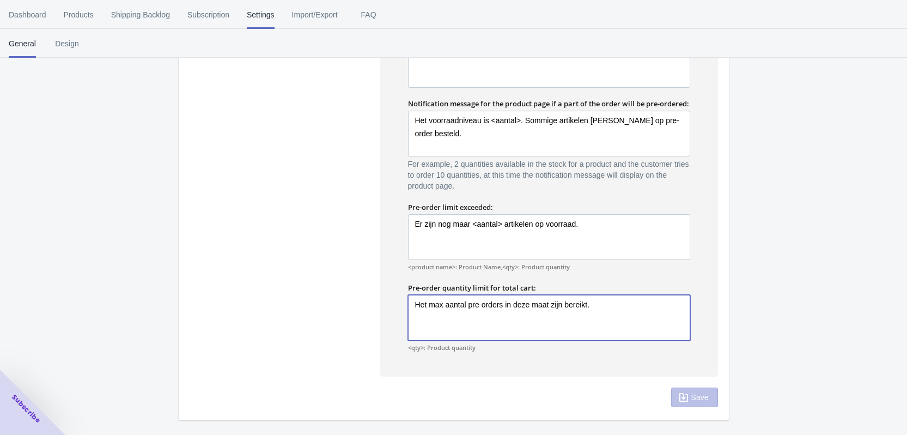
drag, startPoint x: 603, startPoint y: 302, endPoint x: 381, endPoint y: 301, distance: 221.3
click at [381, 301] on div "Message when pre-order product is added to cart: PRE-ORDER is toegevoegd aan wi…" at bounding box center [549, 191] width 338 height 371
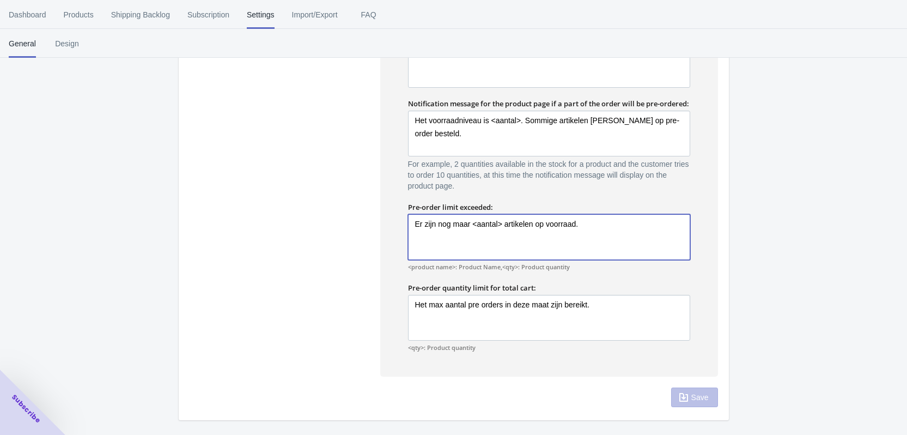
drag, startPoint x: 593, startPoint y: 221, endPoint x: 370, endPoint y: 219, distance: 223.4
click at [375, 219] on div "Notifications Message when pre-order product is added to cart: PRE-ORDER is toe…" at bounding box center [454, 185] width 529 height 381
paste textarea "Het max aantal pre orders in deze maat zijn bereikt."
click at [482, 224] on textarea "Het max aantal pre orders in deze maat zijn bereikt." at bounding box center [549, 237] width 282 height 46
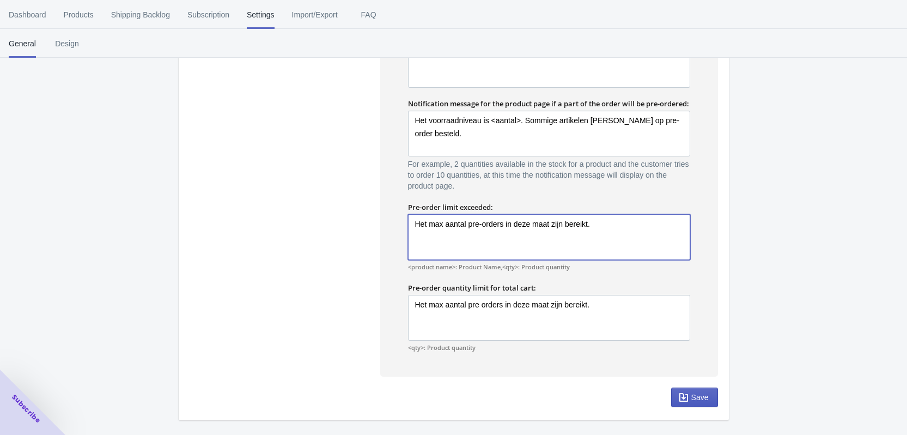
type textarea "Het max aantal pre-orders in deze maat zijn bereikt."
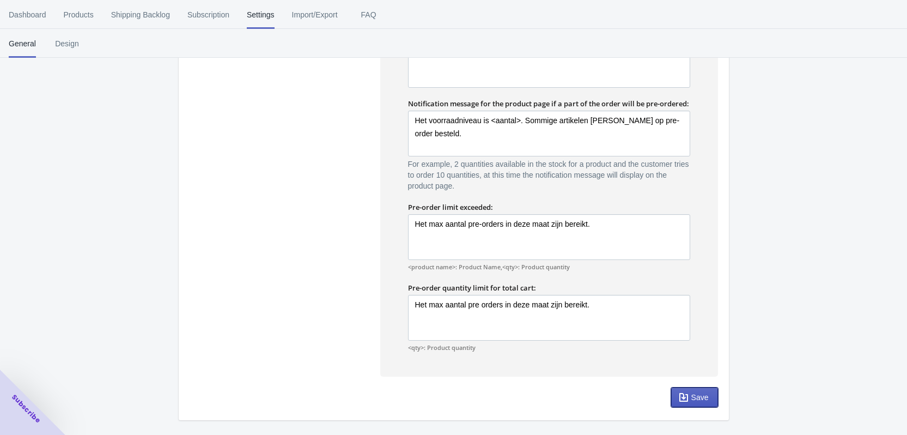
click at [699, 398] on span "Save" at bounding box center [700, 397] width 17 height 9
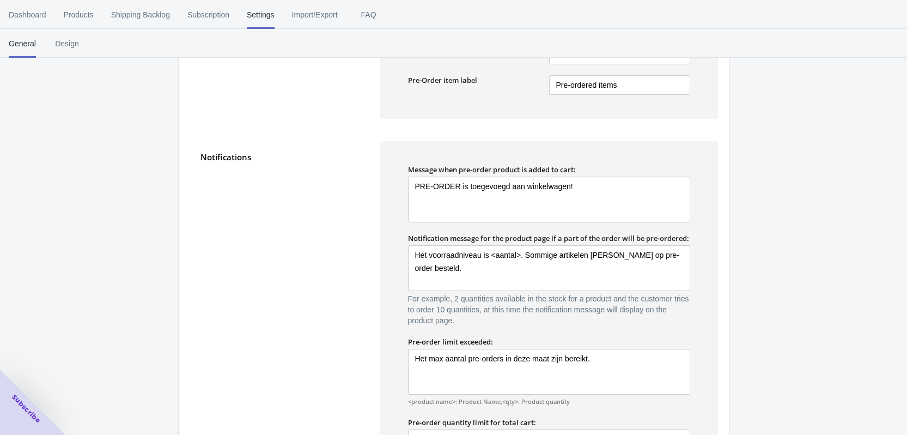
scroll to position [526, 0]
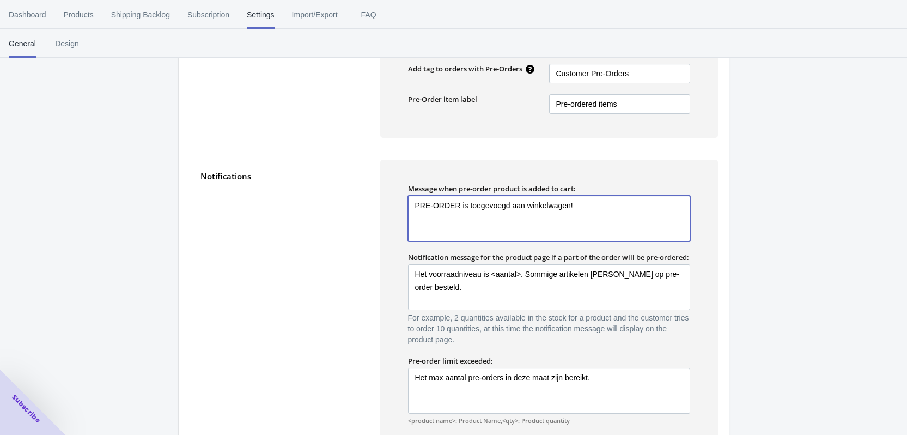
drag, startPoint x: 438, startPoint y: 206, endPoint x: 381, endPoint y: 206, distance: 56.7
click at [381, 206] on div "Message when pre-order product is added to cart: PRE-ORDER is toegevoegd aan wi…" at bounding box center [549, 345] width 338 height 371
click at [516, 205] on textarea "Het artikel is toegevoegd aan winkelwagen!" at bounding box center [549, 219] width 282 height 46
click at [429, 204] on textarea "Het artikel is toegevoegd aan jouw winkelwagen!" at bounding box center [549, 219] width 282 height 46
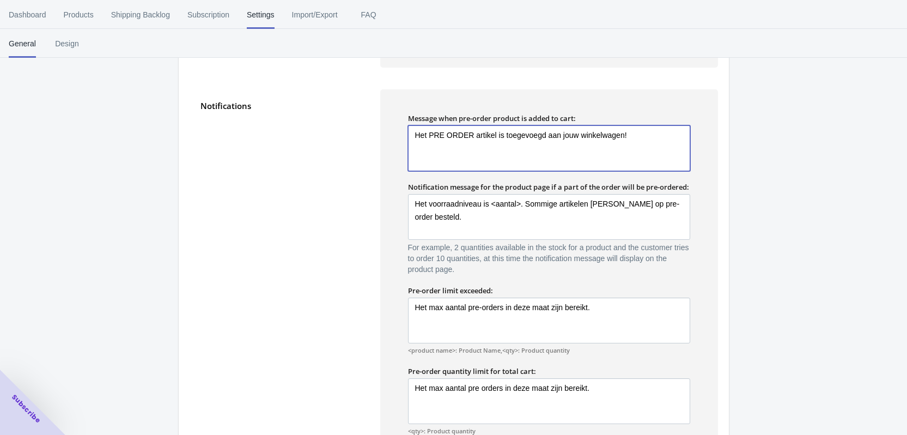
scroll to position [733, 0]
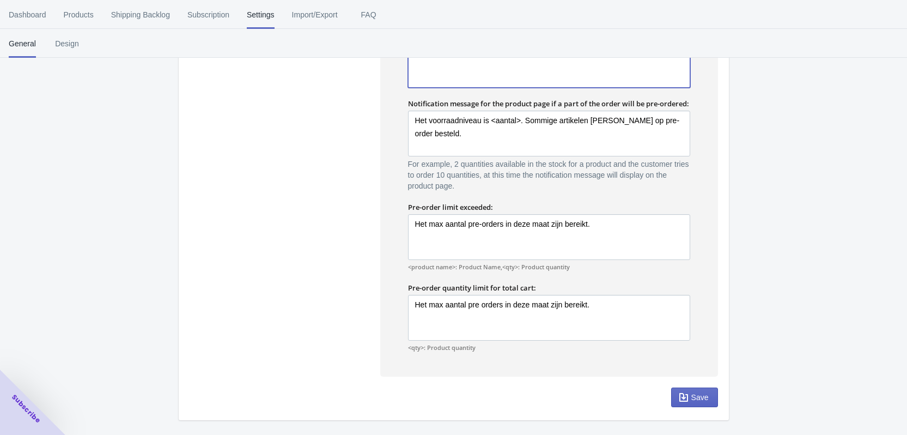
type textarea "Het PRE ORDER artikel is toegevoegd aan jouw winkelwagen!"
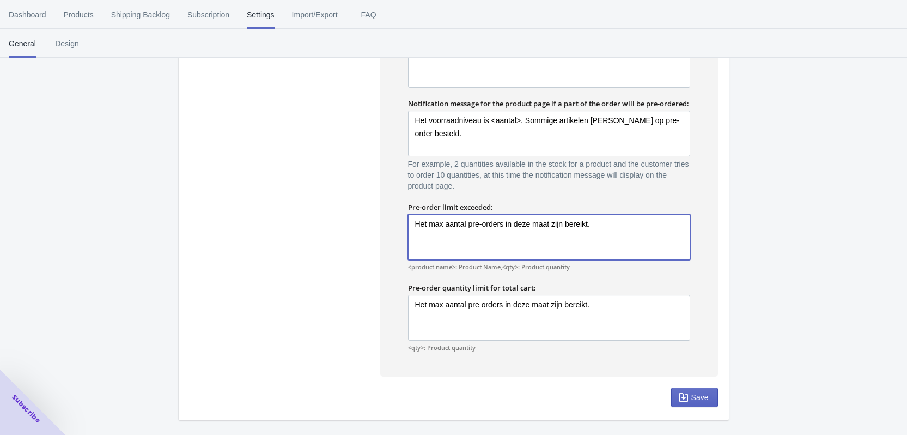
drag, startPoint x: 503, startPoint y: 225, endPoint x: 466, endPoint y: 223, distance: 37.1
click at [466, 223] on textarea "Het max aantal pre-orders in deze maat zijn bereikt." at bounding box center [549, 237] width 282 height 46
type textarea "Het max aantal PRE ORDERS in deze maat zijn bereikt."
click at [695, 399] on span "Save" at bounding box center [700, 397] width 17 height 9
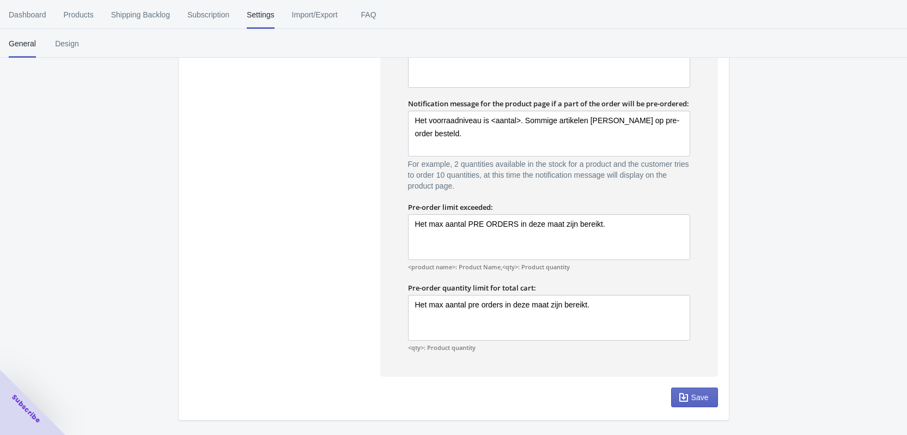
scroll to position [689, 0]
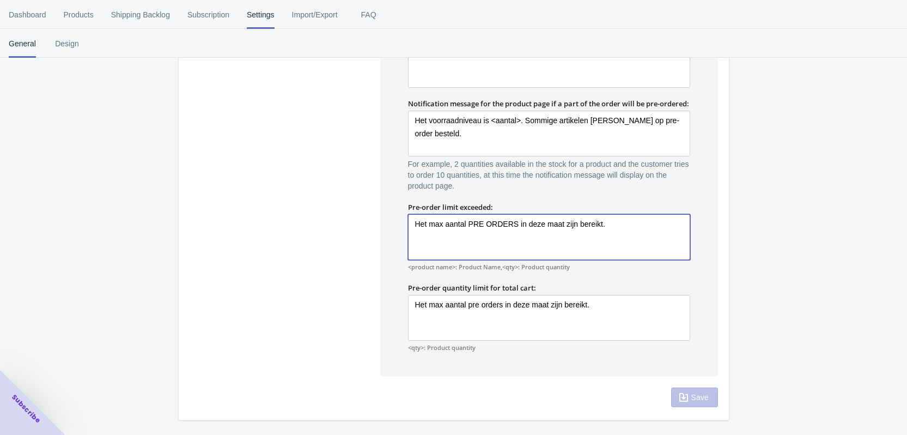
drag, startPoint x: 505, startPoint y: 222, endPoint x: 491, endPoint y: 224, distance: 13.7
click at [491, 224] on textarea "Het max aantal PRE ORDERS in deze maat zijn bereikt." at bounding box center [549, 237] width 282 height 46
drag, startPoint x: 512, startPoint y: 225, endPoint x: 468, endPoint y: 221, distance: 44.3
click at [468, 221] on textarea "Het max aantal PRE ORDERS in deze maat zijn bereikt." at bounding box center [549, 237] width 282 height 46
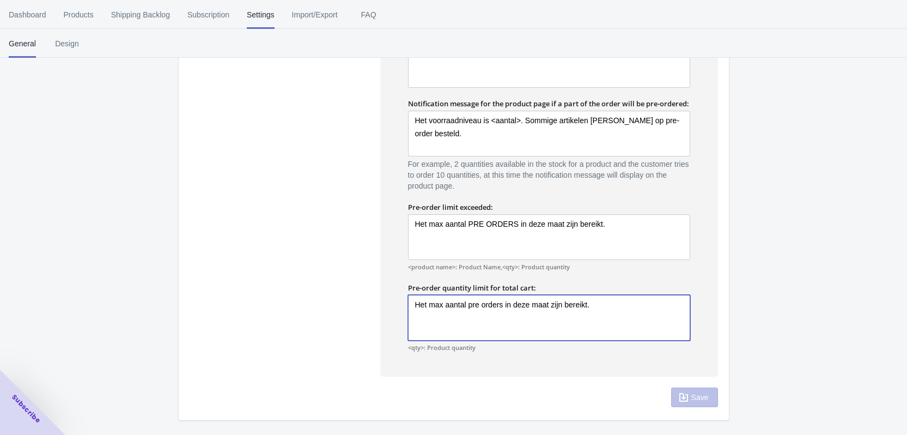
drag, startPoint x: 502, startPoint y: 305, endPoint x: 468, endPoint y: 304, distance: 33.8
click at [468, 304] on textarea "Het max aantal pre orders in deze maat zijn bereikt." at bounding box center [549, 318] width 282 height 46
paste textarea "PRE ORDERS"
type textarea "Het max aantal PRE ORDERS in deze maat zijn bereikt."
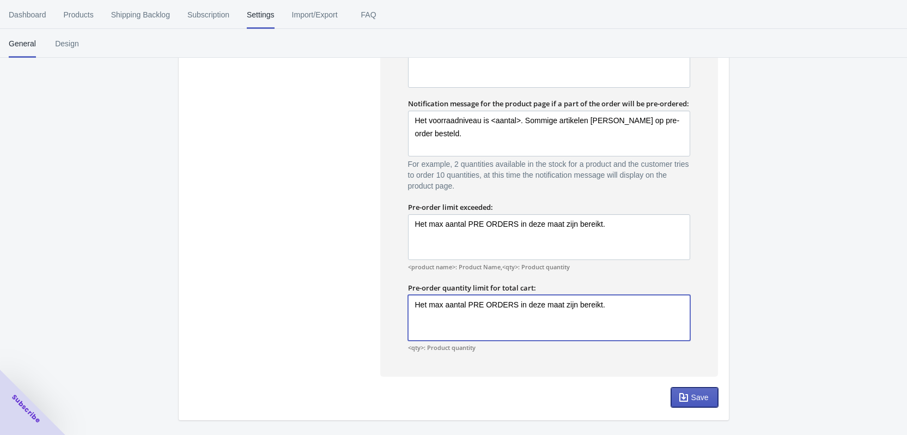
click at [701, 403] on button "Save" at bounding box center [694, 397] width 47 height 20
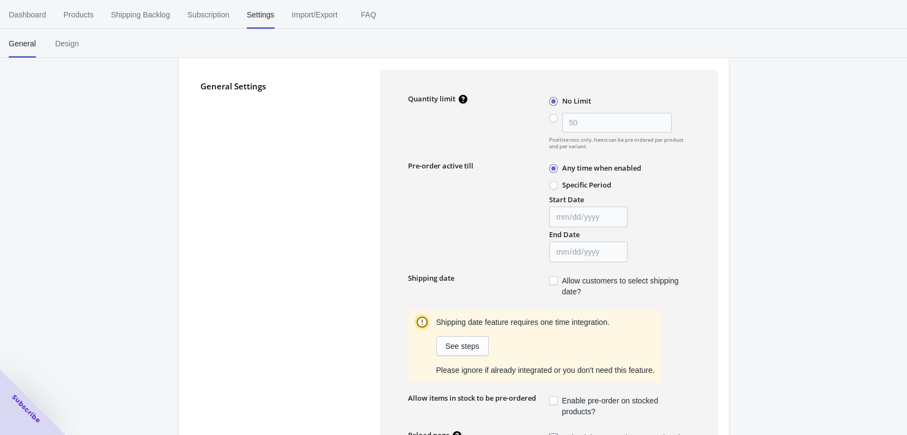
scroll to position [272, 0]
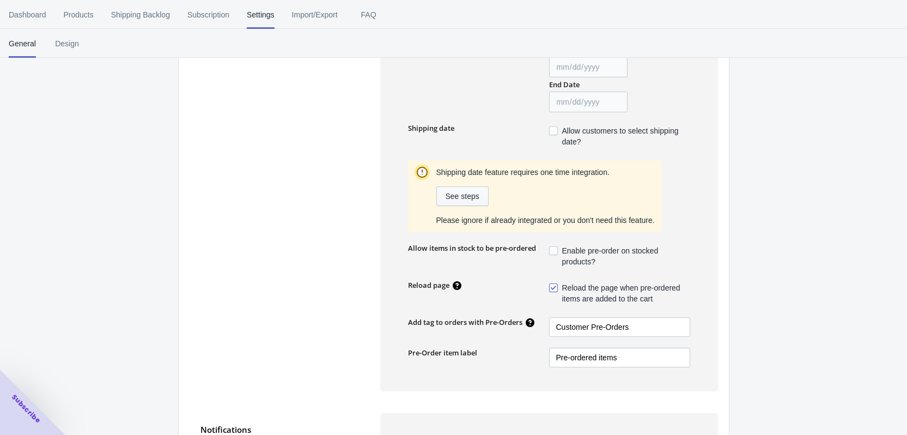
click at [471, 198] on span "See steps" at bounding box center [463, 196] width 34 height 9
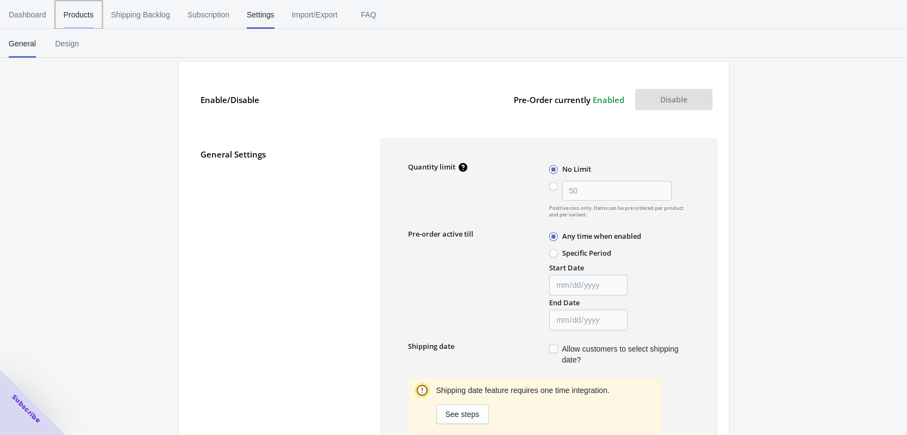
click at [69, 14] on span "Products" at bounding box center [79, 15] width 30 height 28
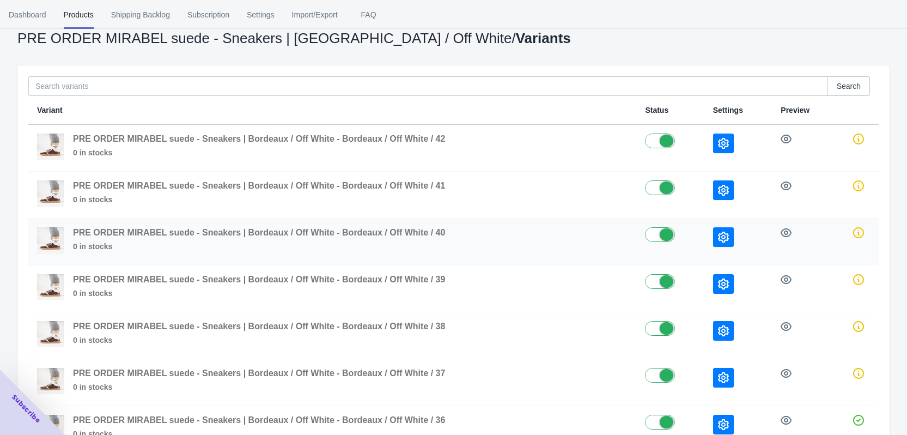
scroll to position [138, 0]
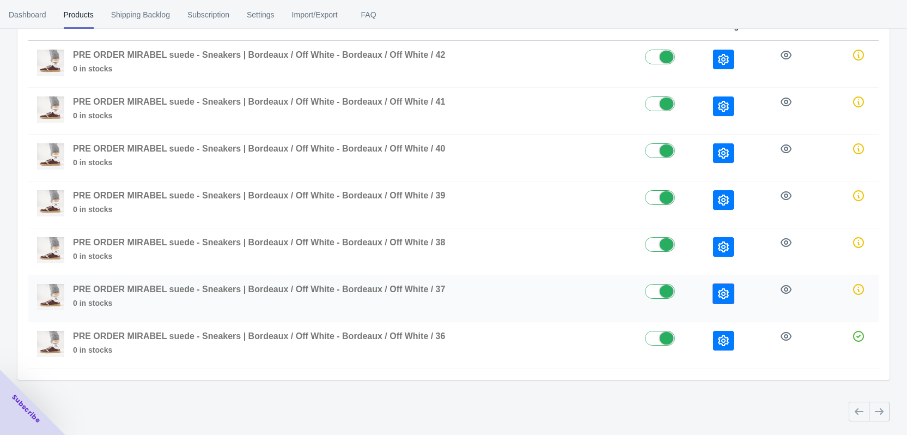
click at [728, 293] on icon "button" at bounding box center [723, 293] width 11 height 11
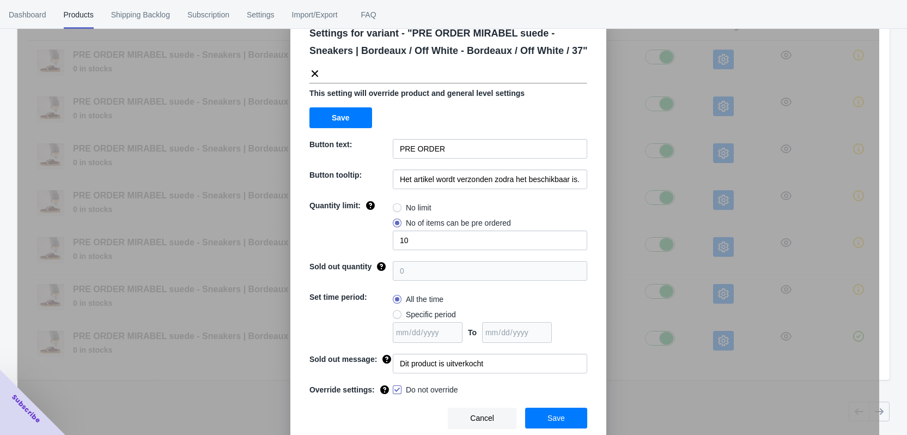
scroll to position [37, 0]
click at [664, 248] on div "Settings for variant - " PRE ORDER MIRABEL suede - Sneakers | Bordeaux / Off Wh…" at bounding box center [448, 244] width 862 height 435
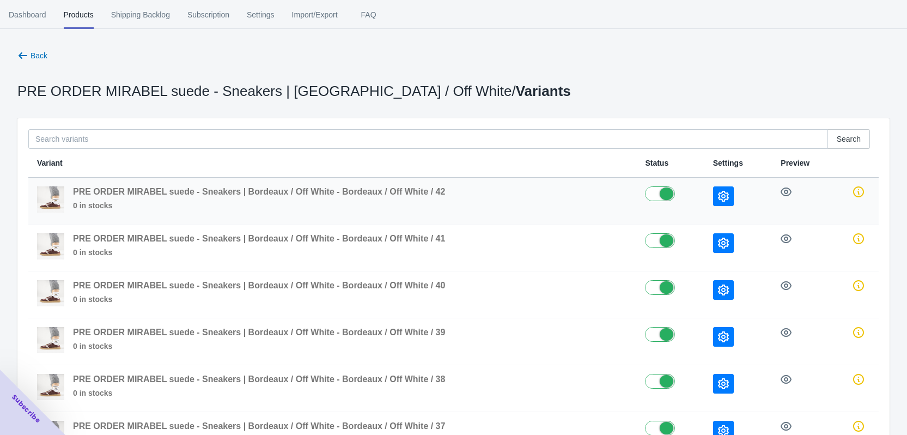
scroll to position [0, 0]
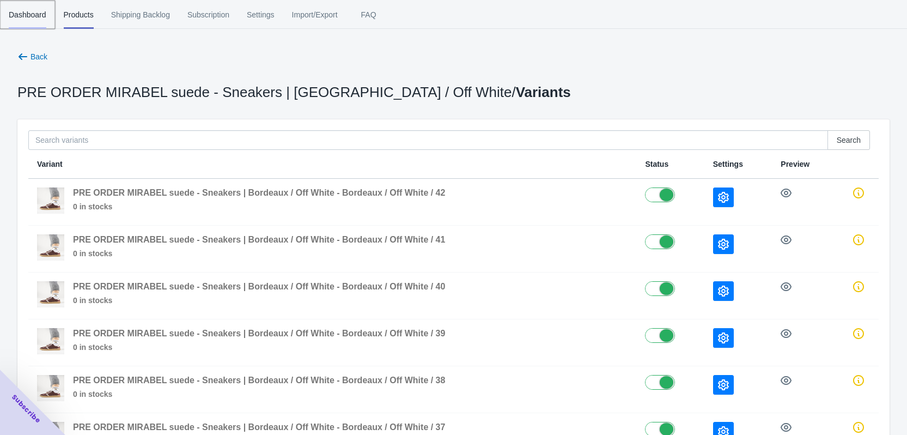
click at [19, 11] on span "Dashboard" at bounding box center [28, 15] width 38 height 28
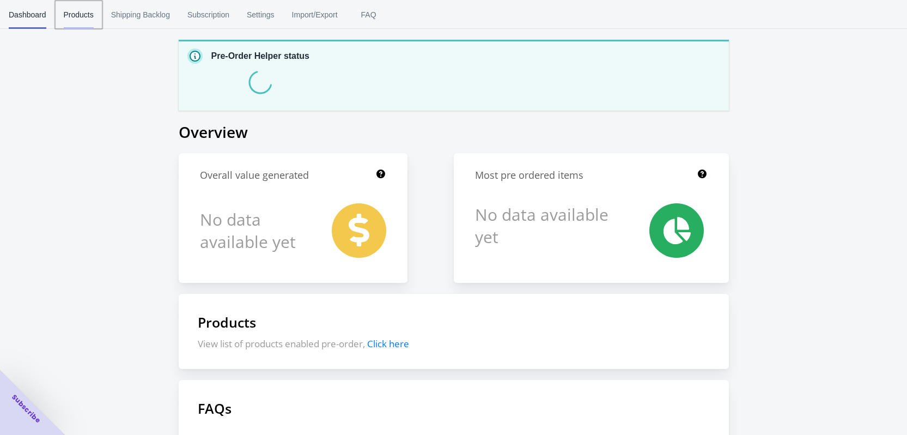
click at [74, 14] on span "Products" at bounding box center [79, 15] width 30 height 28
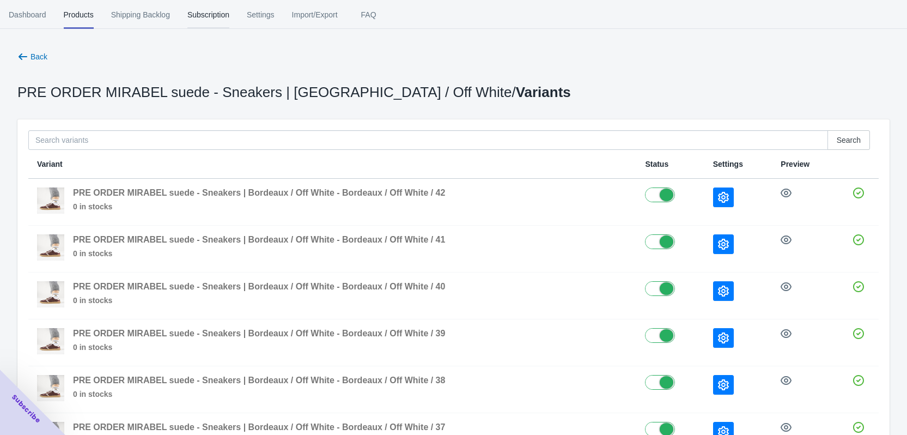
click at [216, 13] on span "Subscription" at bounding box center [208, 15] width 42 height 28
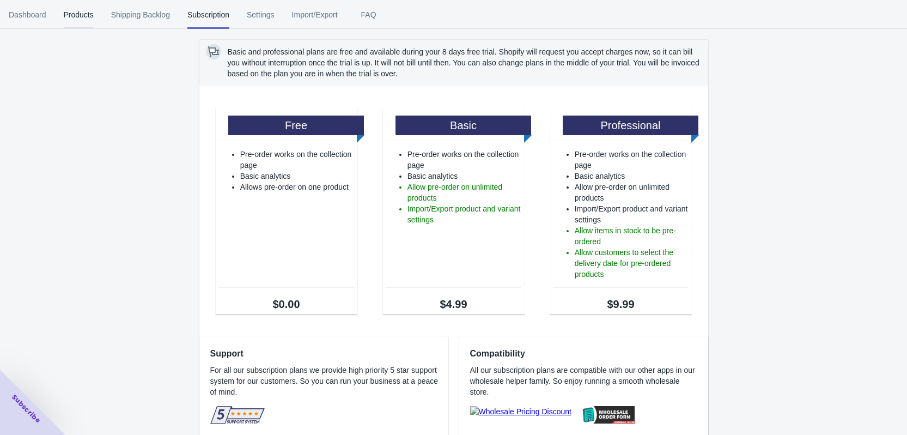
click at [67, 20] on span "Products" at bounding box center [79, 15] width 30 height 28
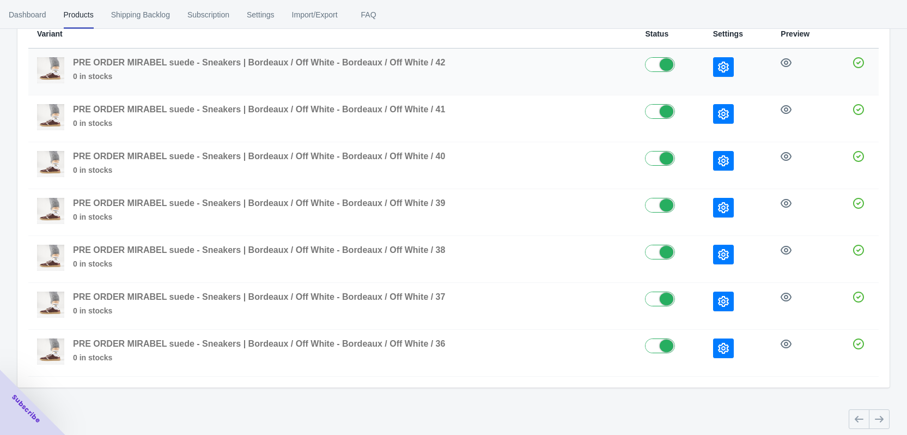
scroll to position [138, 0]
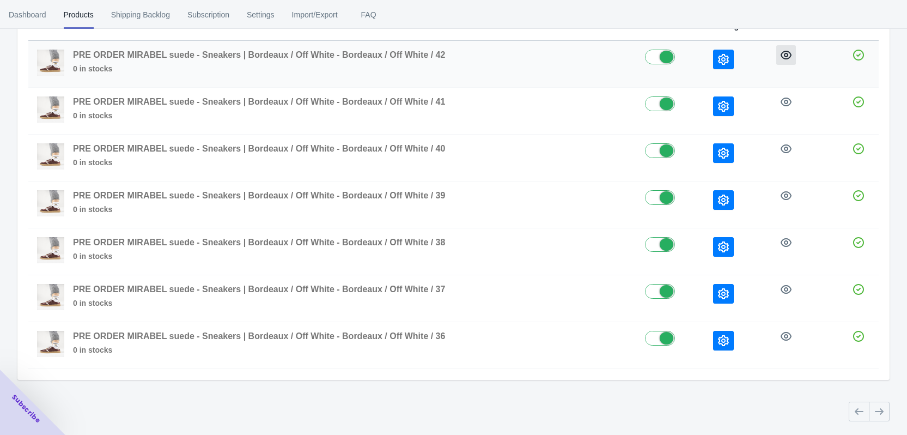
click at [778, 53] on button "button" at bounding box center [787, 55] width 20 height 20
click at [257, 16] on span "Settings" at bounding box center [261, 15] width 28 height 28
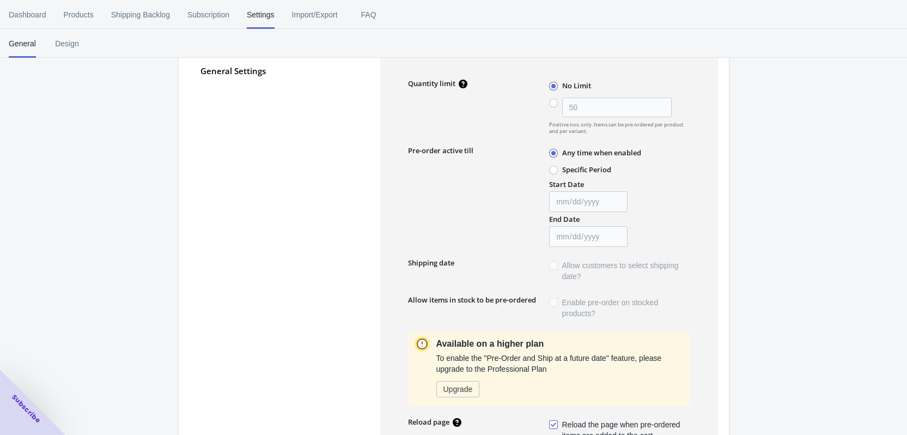
type input "50"
type textarea "Het PRE ORDER artikel is toegevoegd aan jouw winkelwagen!"
type textarea "Het voorraadniveau is <aantal>. Sommige artikelen [PERSON_NAME] op pre-order be…"
type textarea "Het max aantal PRE ORDERS in deze maat zijn bereikt."
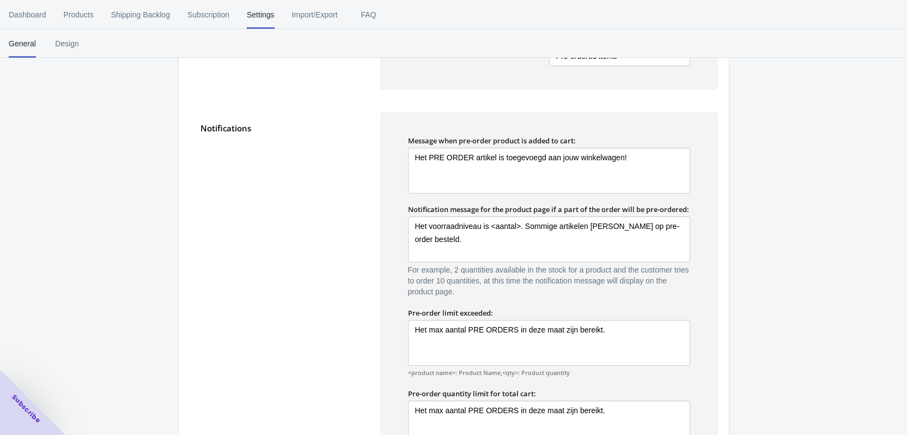
scroll to position [689, 0]
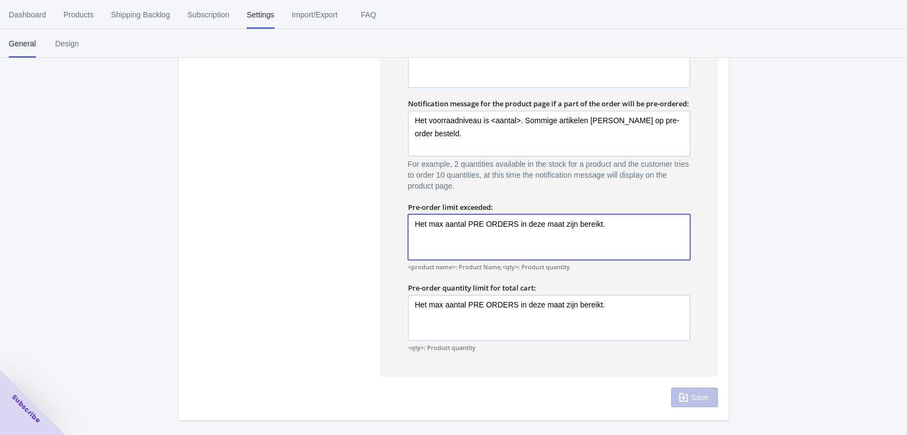
click at [569, 227] on textarea "Het max aantal PRE ORDERS in deze maat zijn bereikt." at bounding box center [549, 237] width 282 height 46
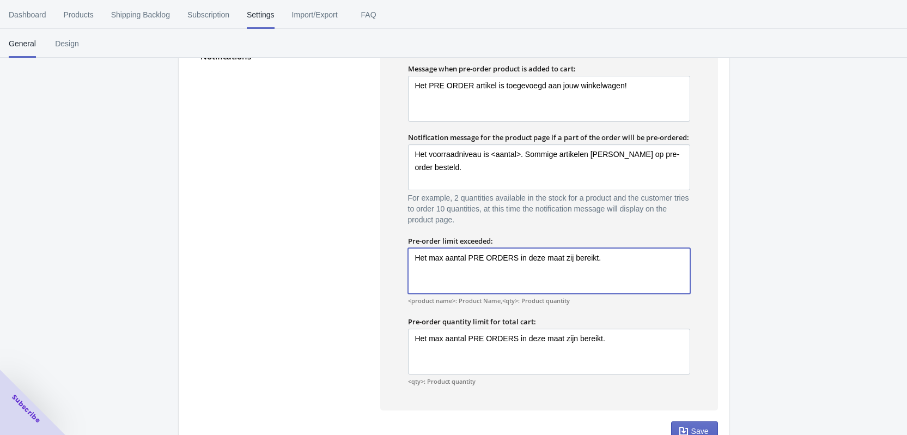
scroll to position [733, 0]
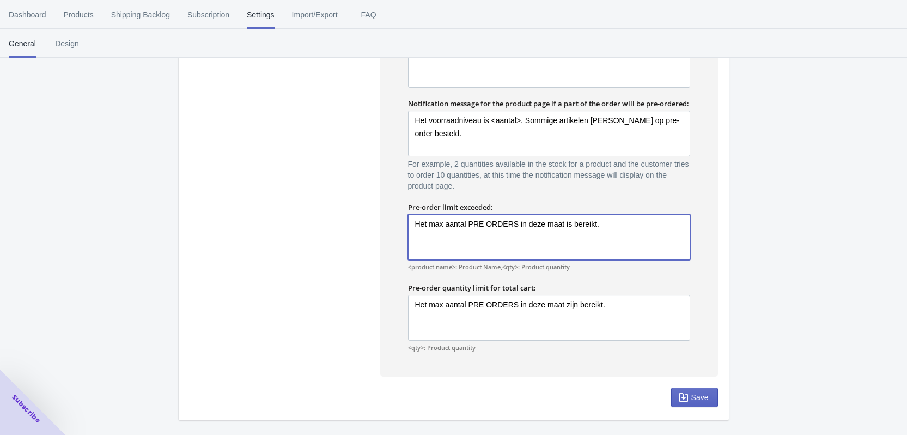
drag, startPoint x: 603, startPoint y: 222, endPoint x: 393, endPoint y: 214, distance: 210.5
click at [393, 214] on div "Message when pre-order product is added to cart: Het PRE ORDER artikel is toege…" at bounding box center [549, 191] width 338 height 371
type textarea "Het max aantal PRE ORDERS in deze maat is bereikt."
paste textarea "Het maximum aantal pre-orders in deze maat is bereikt."
type textarea "Het maximum aantal pre-orders in deze maat is bereikt."
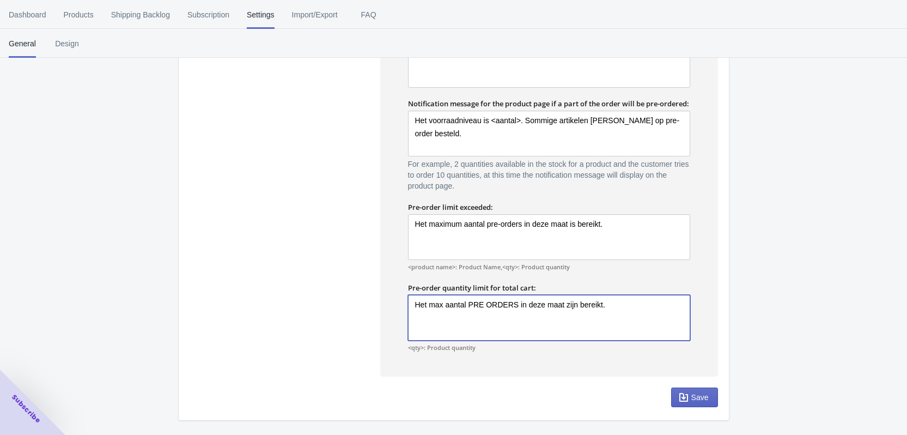
drag, startPoint x: 604, startPoint y: 310, endPoint x: 381, endPoint y: 308, distance: 222.9
click at [381, 308] on div "Message when pre-order product is added to cart: Het PRE ORDER artikel is toege…" at bounding box center [549, 191] width 338 height 371
paste textarea "Het maximum aantal pre-orders in deze maat is bereikt."
type textarea "Het maximum aantal pre-orders in deze maat is bereikt."
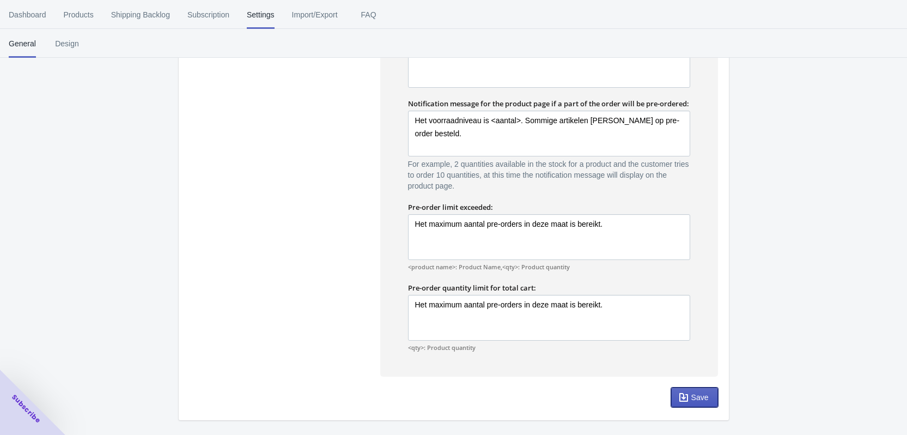
click at [695, 398] on span "Save" at bounding box center [700, 397] width 17 height 9
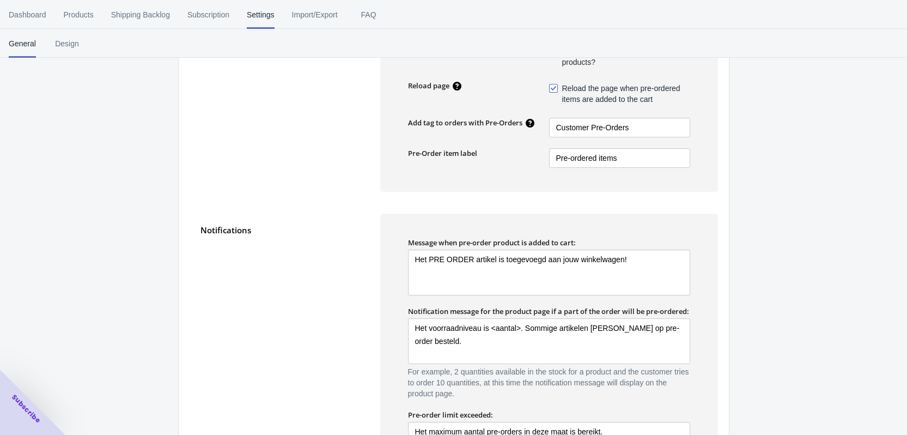
scroll to position [471, 0]
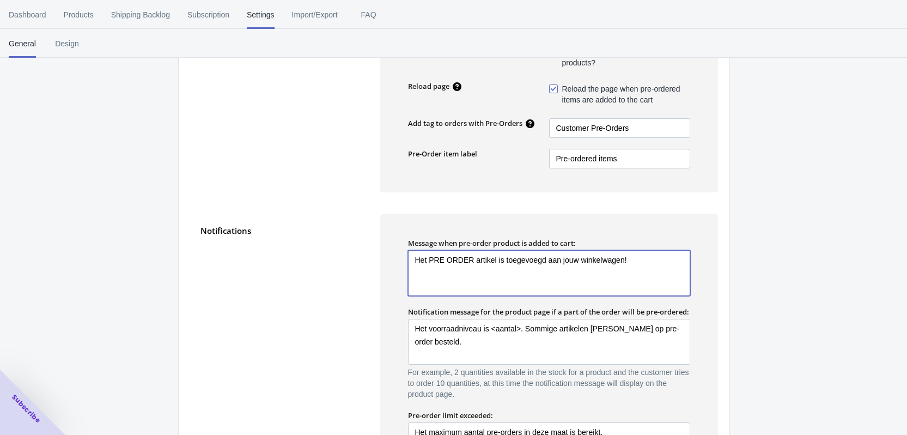
drag, startPoint x: 462, startPoint y: 261, endPoint x: 429, endPoint y: 256, distance: 33.1
click at [429, 256] on textarea "Het PRE ORDER artikel is toegevoegd aan jouw winkelwagen!" at bounding box center [549, 273] width 282 height 46
drag, startPoint x: 466, startPoint y: 259, endPoint x: 430, endPoint y: 258, distance: 36.5
click at [430, 258] on textarea "Het PRE ORDER artikel is toegevoegd aan jouw winkelwagen!" at bounding box center [549, 273] width 282 height 46
drag, startPoint x: 634, startPoint y: 257, endPoint x: 409, endPoint y: 256, distance: 225.1
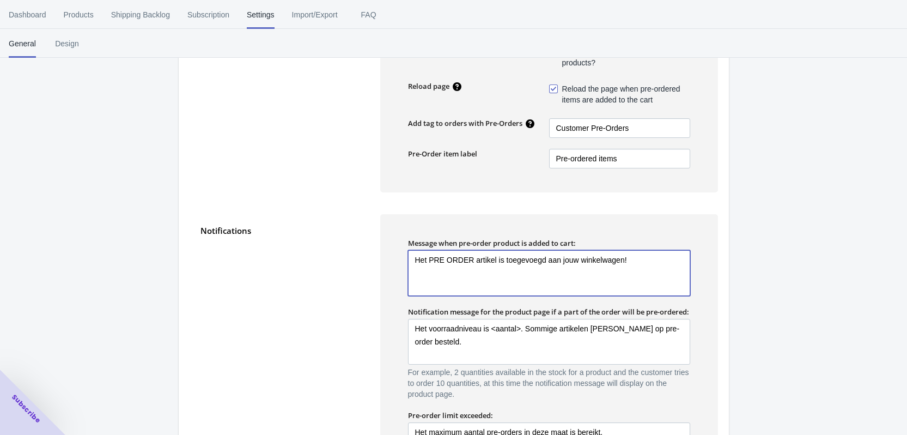
click at [409, 256] on textarea "Het PRE ORDER artikel is toegevoegd aan jouw winkelwagen!" at bounding box center [549, 273] width 282 height 46
paste textarea "Het pre-orderartikel is toegevoegd aan je winkelwagen!"
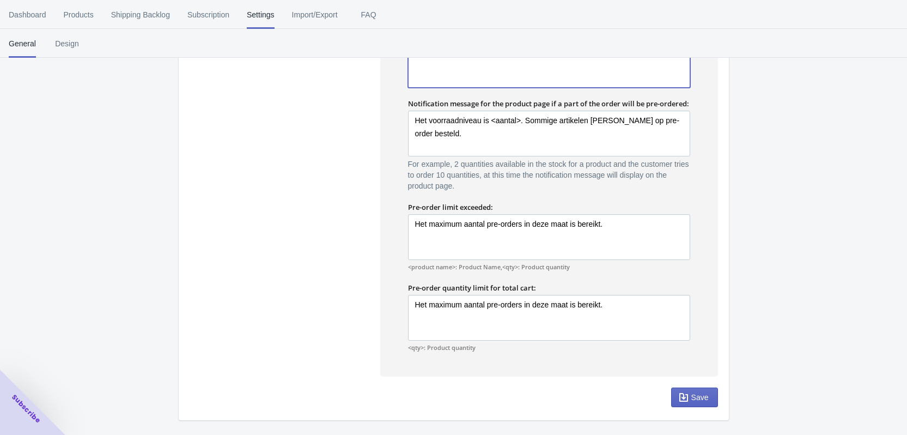
scroll to position [733, 0]
type textarea "Het pre-orderartikel is toegevoegd aan je winkelwagen!"
click at [704, 400] on span "Save" at bounding box center [700, 397] width 17 height 9
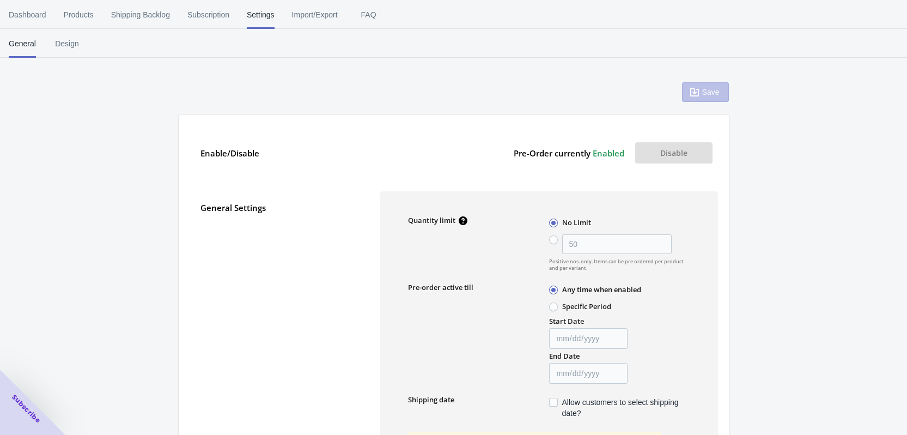
scroll to position [0, 0]
click at [74, 42] on span "Design" at bounding box center [66, 43] width 27 height 28
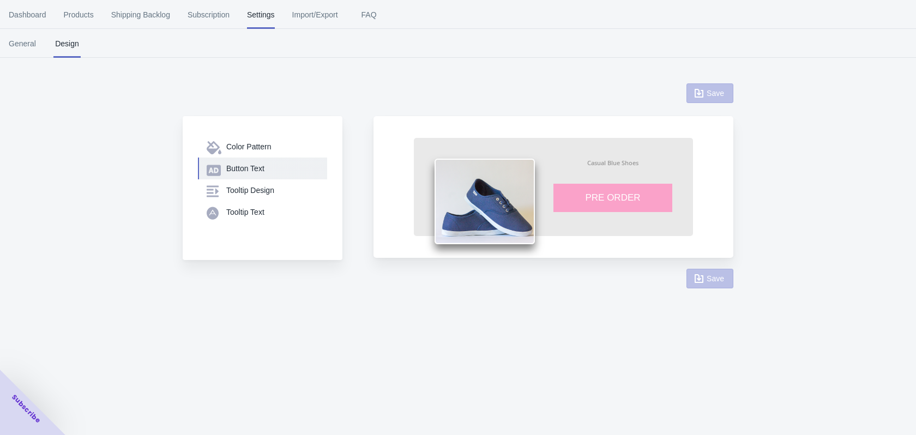
click at [260, 165] on div "Button Text" at bounding box center [272, 168] width 92 height 11
select select "1"
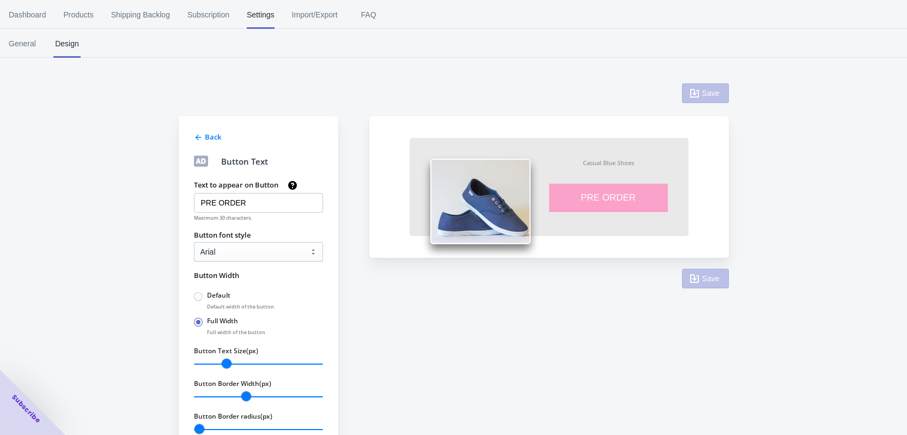
click at [203, 132] on div "Back" at bounding box center [257, 135] width 131 height 13
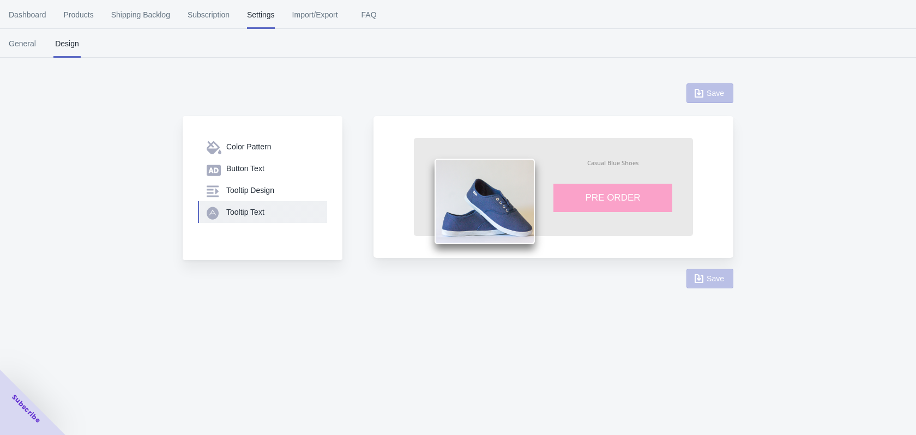
click at [241, 216] on div "Tooltip Text" at bounding box center [272, 212] width 92 height 11
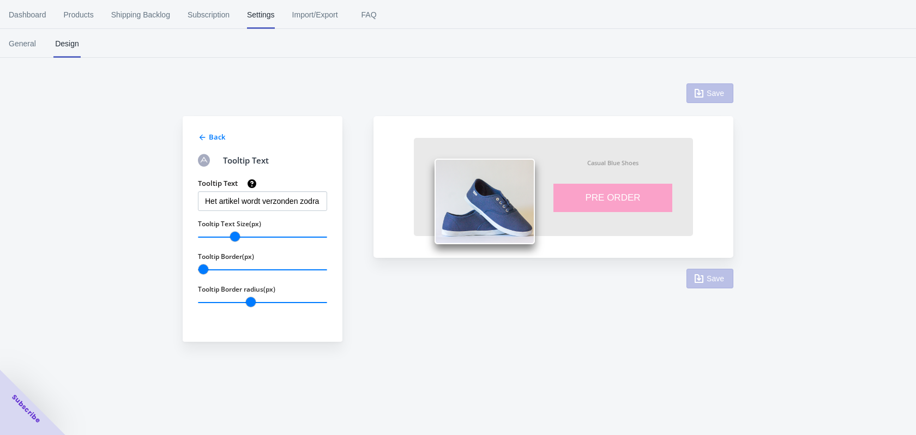
click at [209, 126] on div "Back Tooltip Text Tooltip Text Het artikel wordt verzonden zodra het beschikbaa…" at bounding box center [263, 229] width 160 height 226
click at [211, 136] on span "Back" at bounding box center [217, 137] width 16 height 10
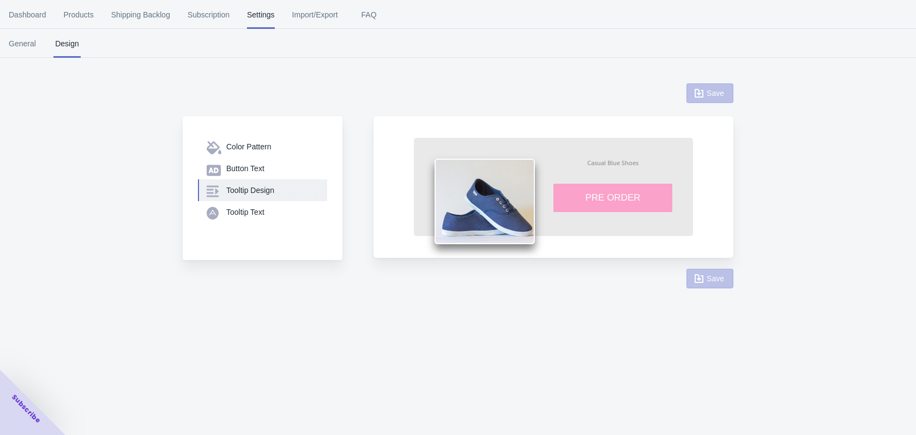
click at [249, 196] on button "Tooltip Design" at bounding box center [262, 190] width 129 height 22
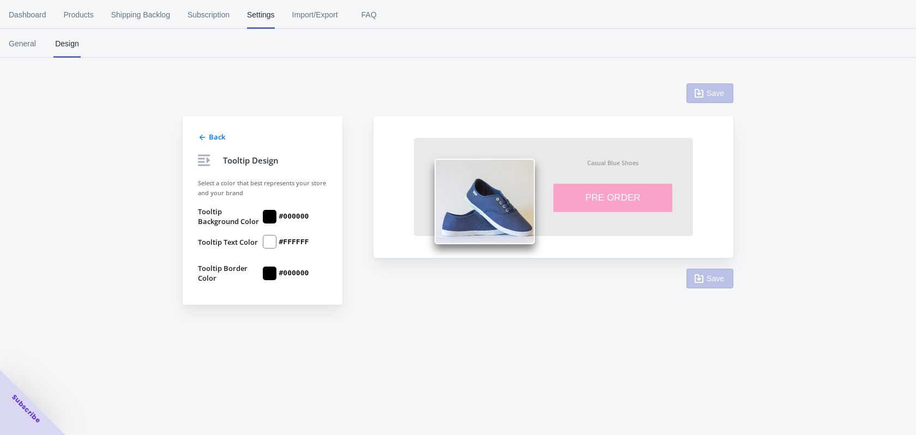
click at [263, 212] on div at bounding box center [270, 217] width 14 height 14
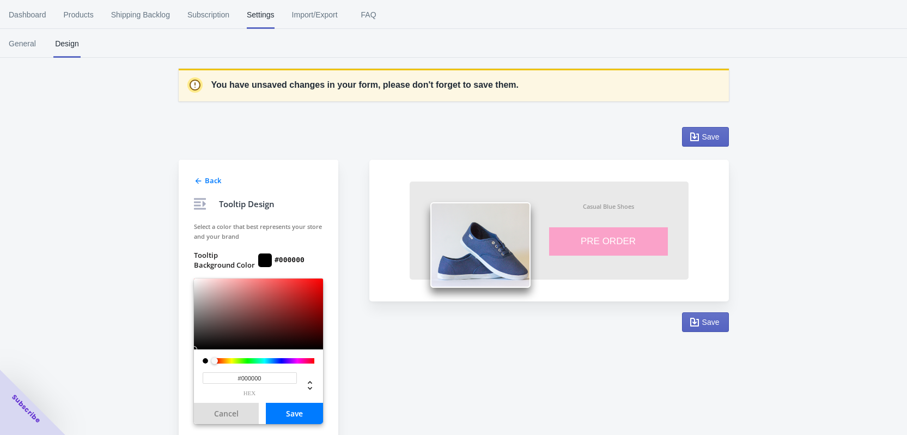
click at [207, 181] on span "Back" at bounding box center [213, 180] width 16 height 10
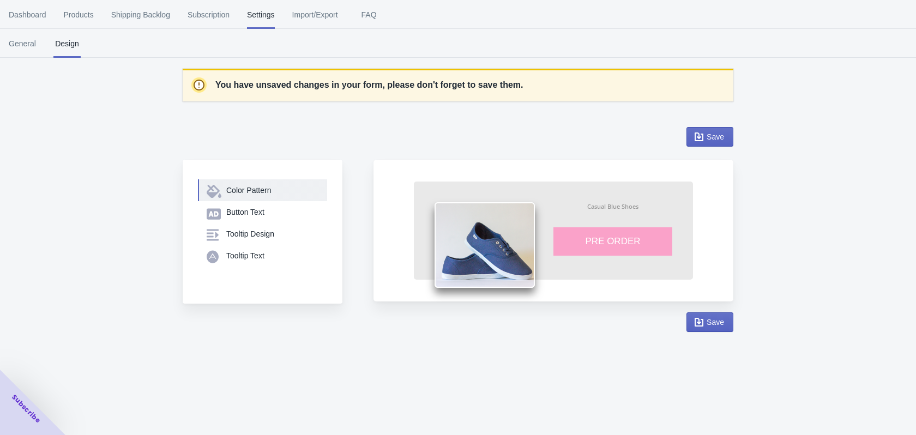
click at [272, 187] on div "Color Pattern" at bounding box center [272, 190] width 92 height 11
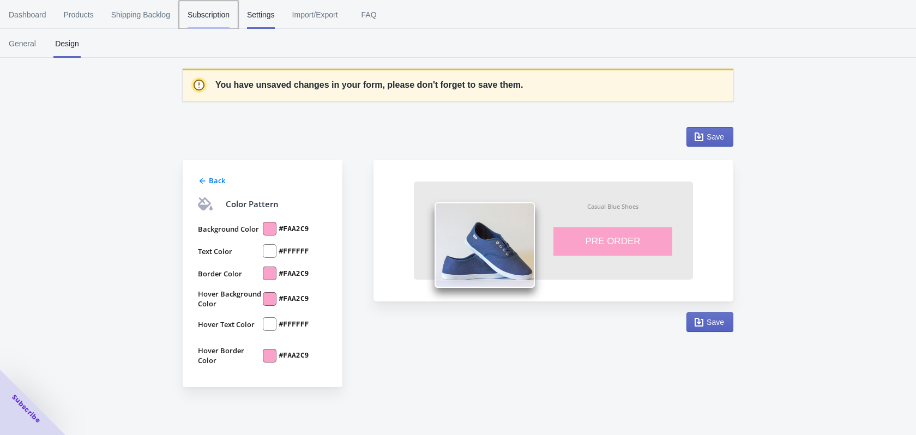
click at [213, 5] on span "Subscription" at bounding box center [208, 15] width 42 height 28
click at [301, 22] on span "Import/Export" at bounding box center [315, 15] width 46 height 28
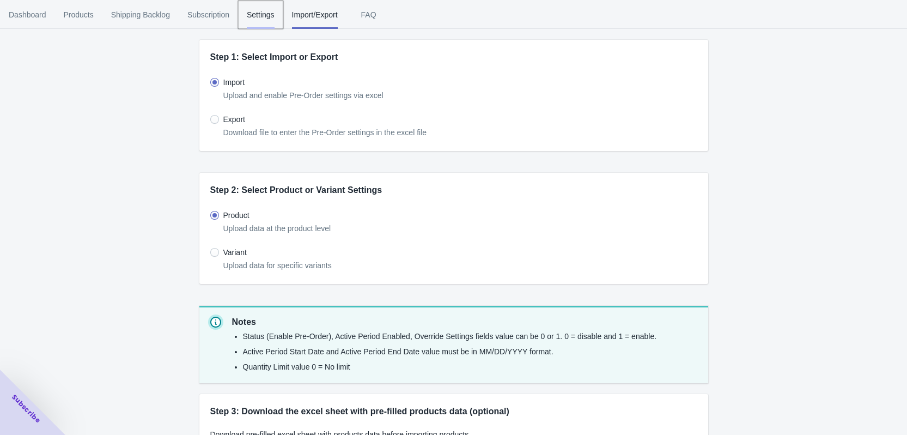
click at [264, 18] on span "Settings" at bounding box center [261, 15] width 28 height 28
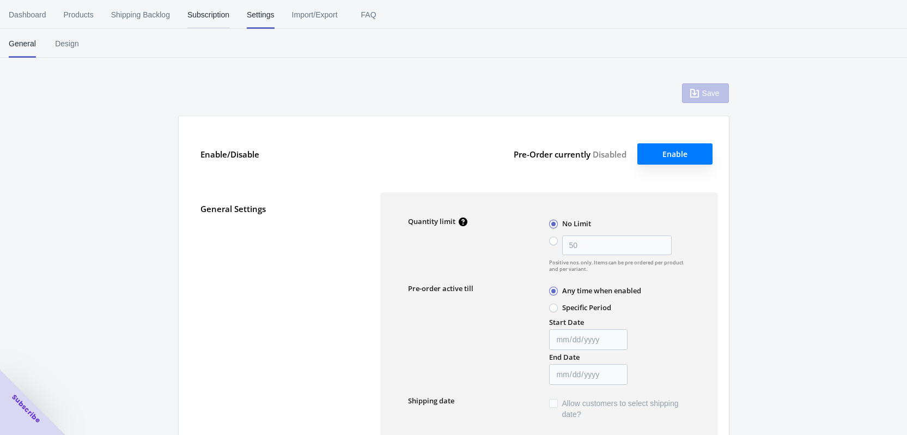
type input "50"
type textarea "Het pre-orderartikel is toegevoegd aan je winkelwagen!"
type textarea "Het voorraadniveau is <aantal>. Sommige artikelen [PERSON_NAME] op pre-order be…"
type textarea "Het maximum aantal pre-orders in deze maat is bereikt."
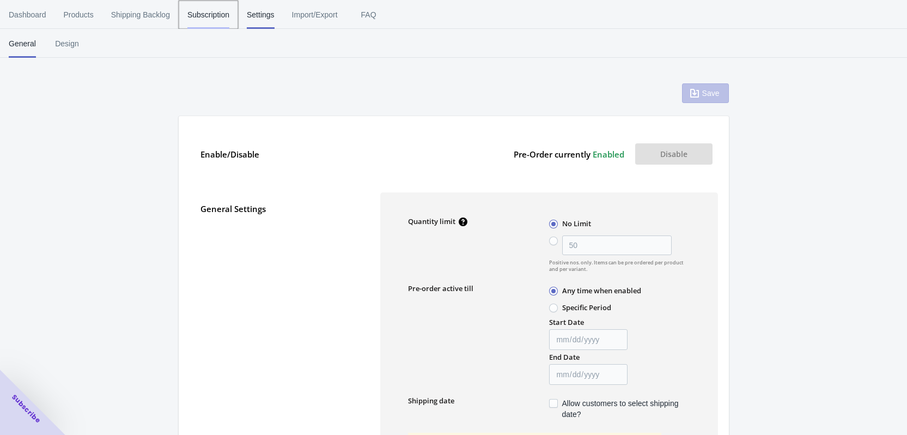
click at [201, 13] on span "Subscription" at bounding box center [208, 15] width 42 height 28
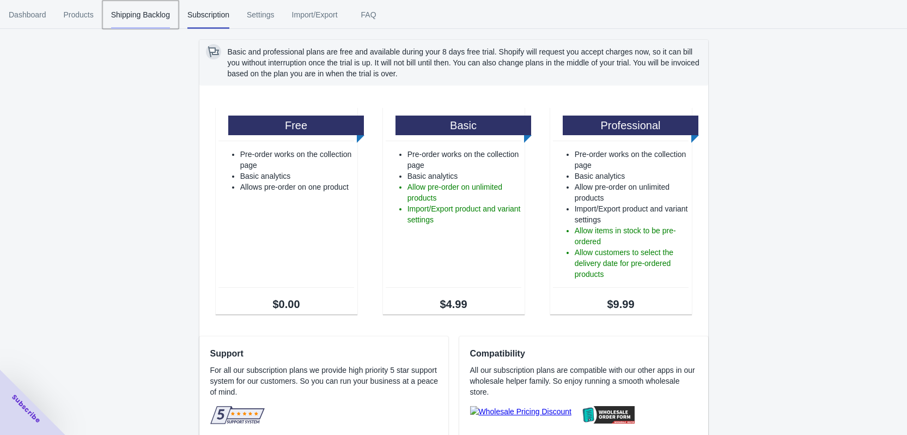
click at [157, 11] on span "Shipping Backlog" at bounding box center [140, 15] width 59 height 28
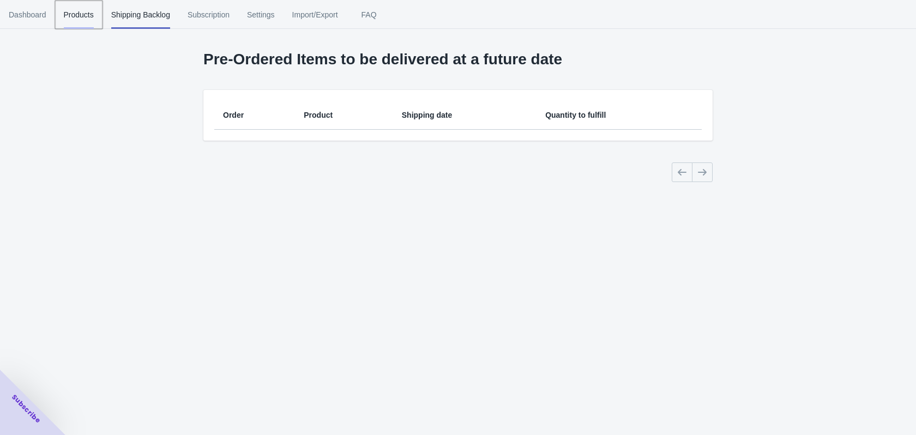
click at [89, 7] on span "Products" at bounding box center [79, 15] width 30 height 28
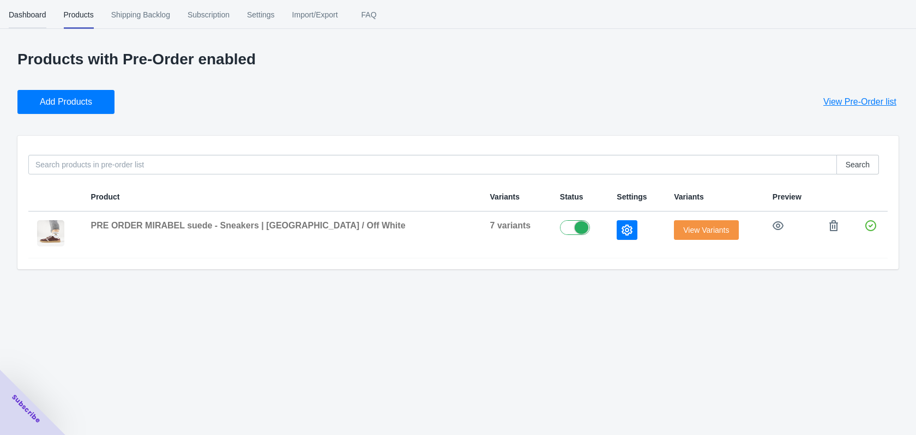
click at [44, 11] on span "Dashboard" at bounding box center [28, 15] width 38 height 28
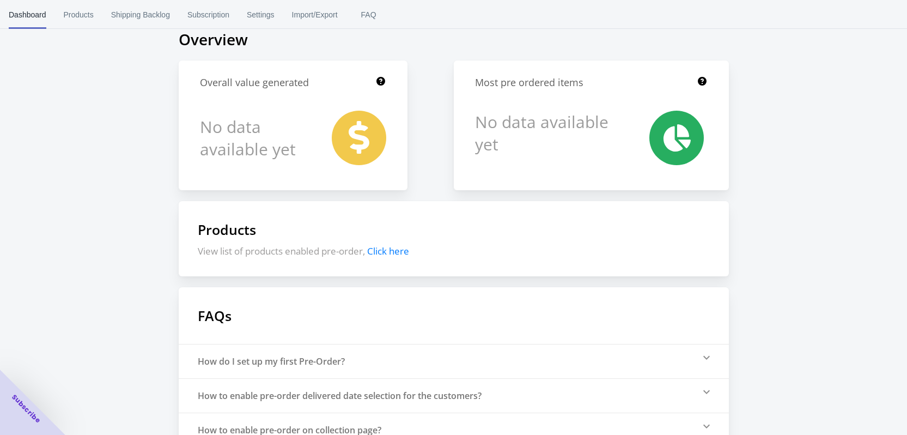
scroll to position [160, 0]
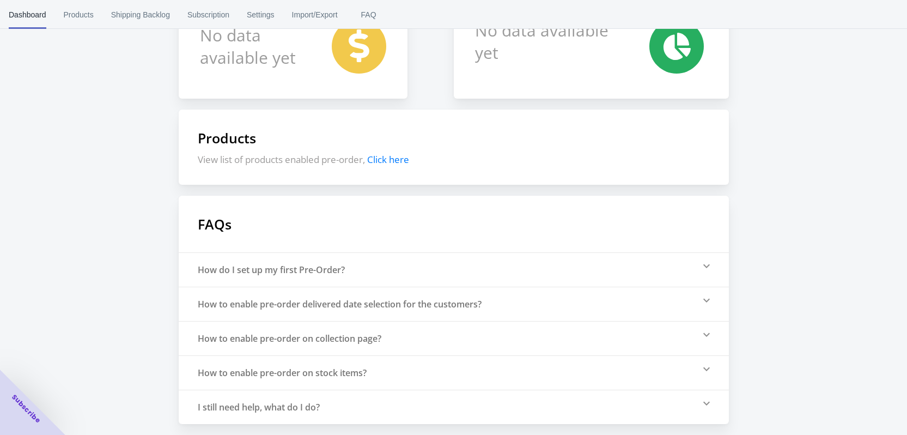
click at [700, 336] on div "How to enable pre-order on collection page?" at bounding box center [454, 338] width 550 height 34
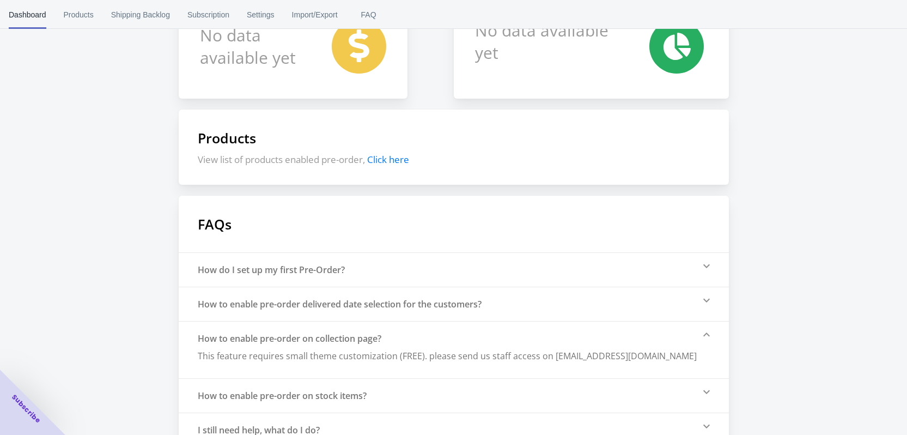
scroll to position [183, 0]
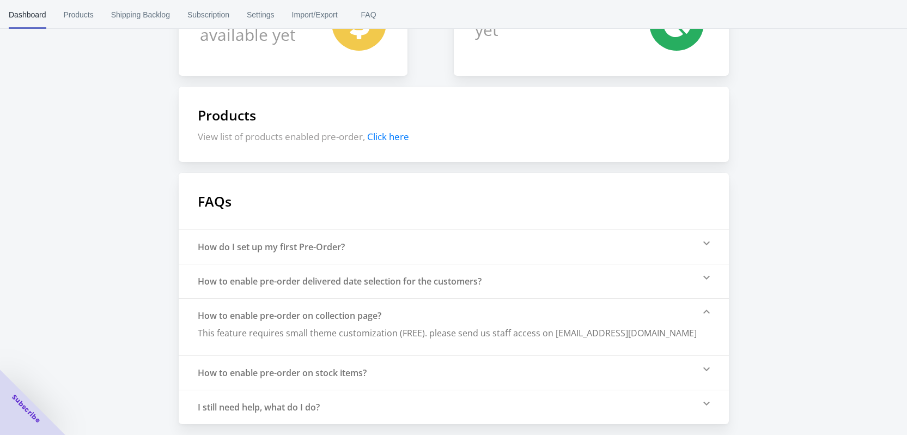
click at [708, 369] on icon at bounding box center [707, 369] width 7 height 4
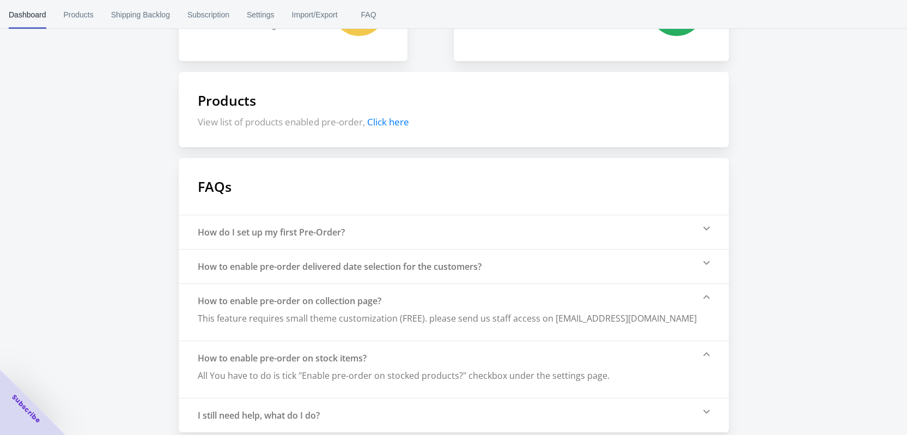
scroll to position [206, 0]
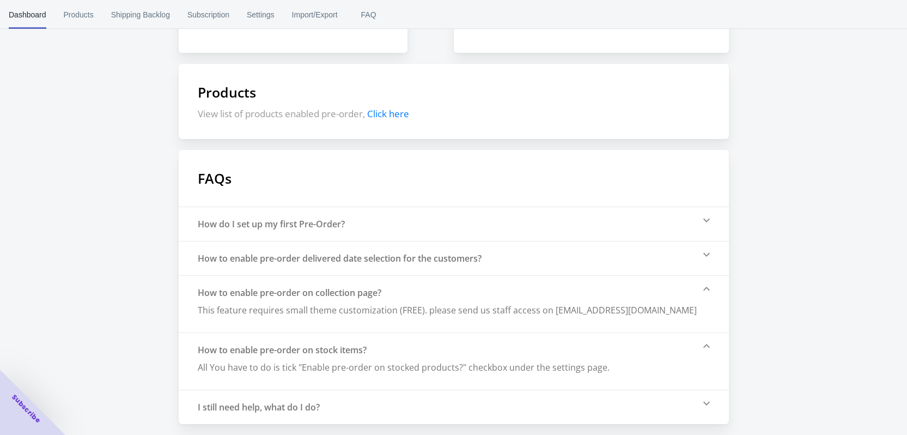
click at [707, 404] on icon at bounding box center [707, 404] width 7 height 4
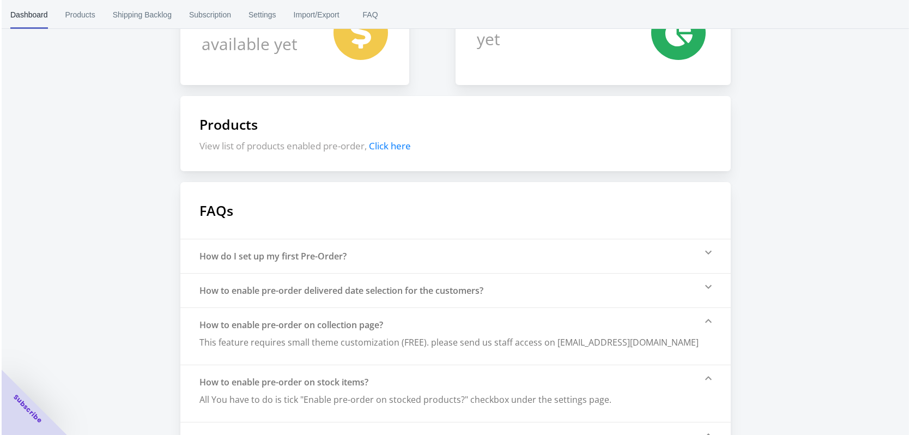
scroll to position [0, 0]
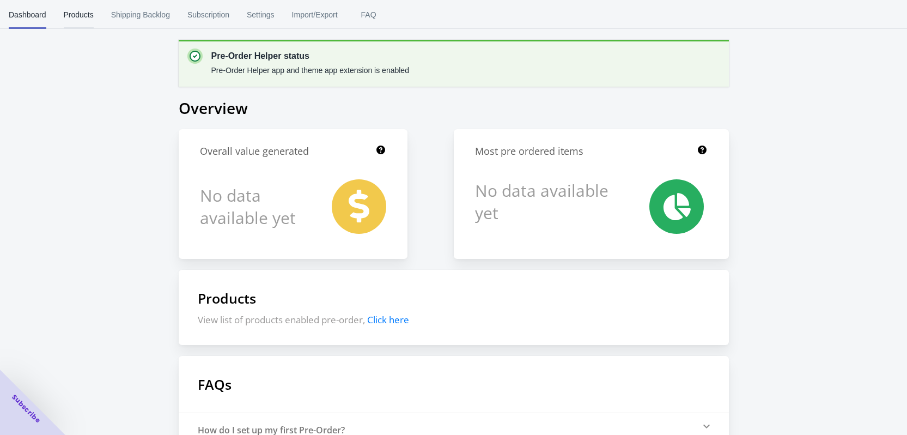
click at [76, 17] on span "Products" at bounding box center [79, 15] width 30 height 28
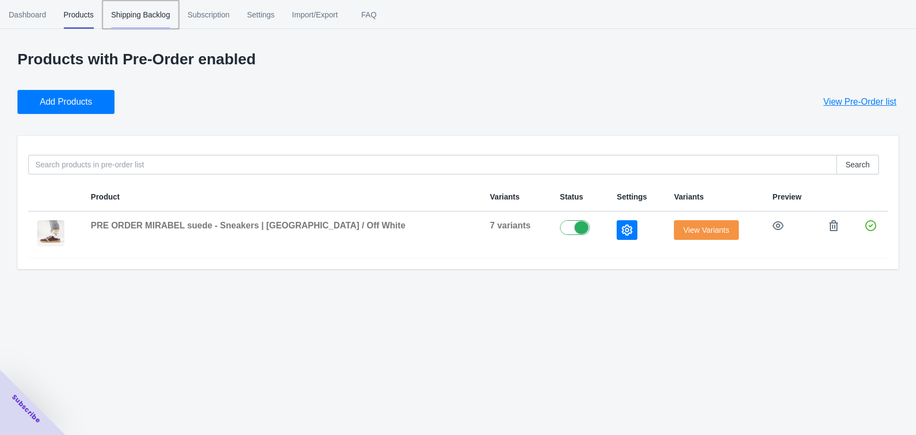
click at [142, 10] on span "Shipping Backlog" at bounding box center [140, 15] width 59 height 28
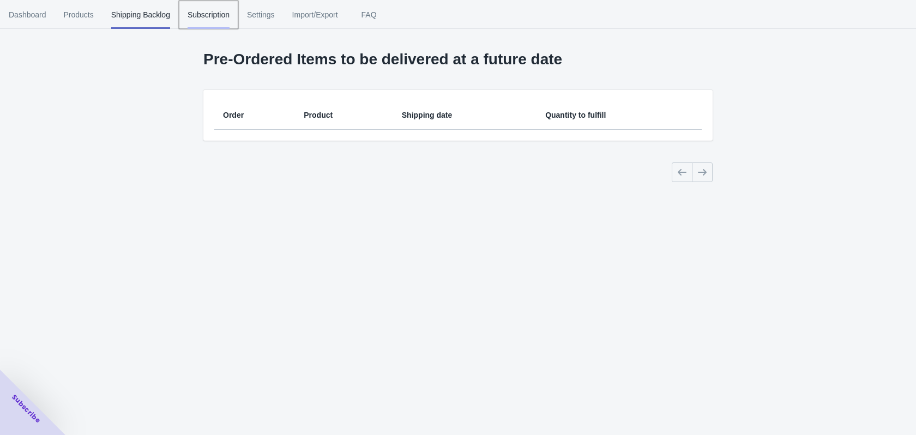
click at [208, 19] on span "Subscription" at bounding box center [208, 15] width 42 height 28
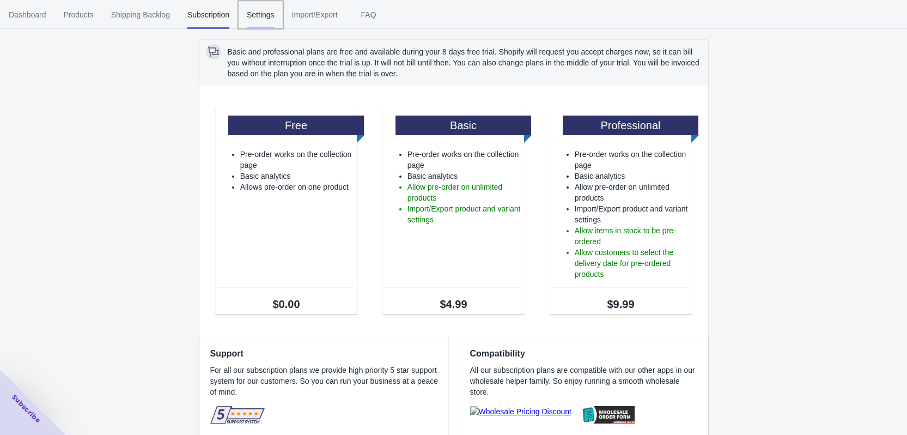
click at [259, 18] on span "Settings" at bounding box center [261, 15] width 28 height 28
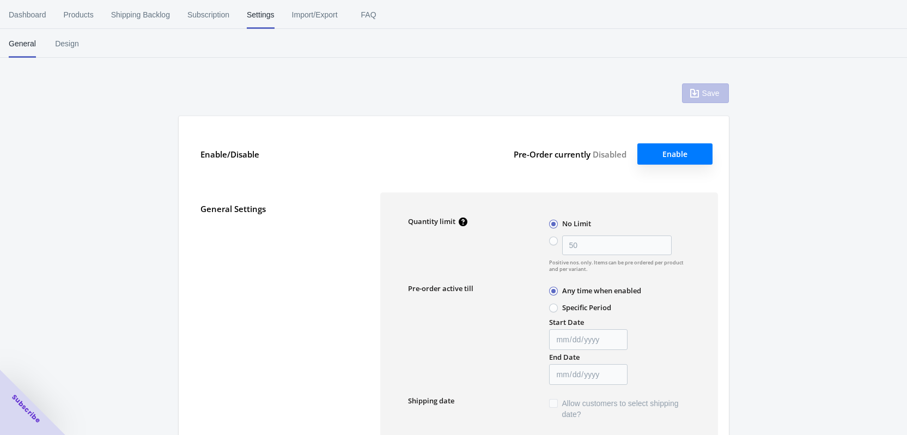
type input "50"
type textarea "Het pre-orderartikel is toegevoegd aan je winkelwagen!"
type textarea "Het voorraadniveau is <aantal>. Sommige artikelen [PERSON_NAME] op pre-order be…"
type textarea "Het maximum aantal pre-orders in deze maat is bereikt."
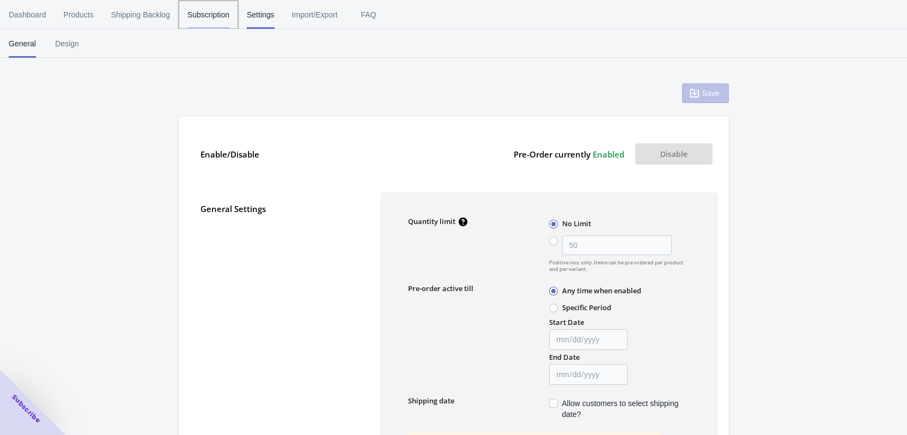
click at [226, 15] on span "Subscription" at bounding box center [208, 15] width 42 height 28
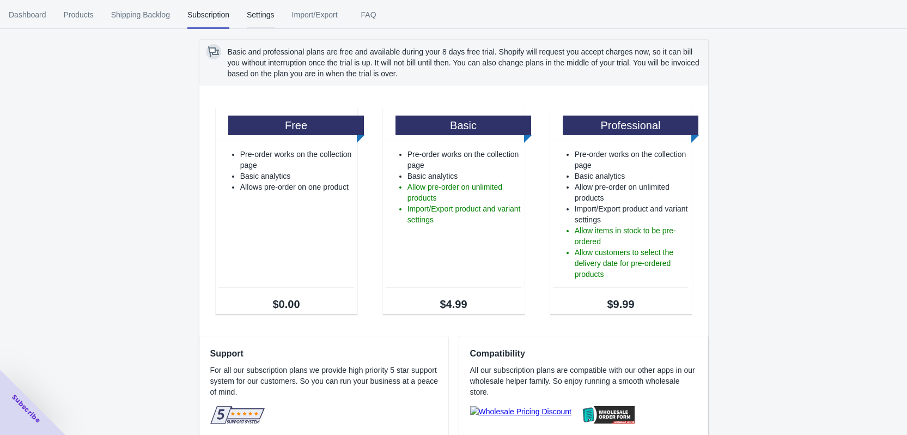
click at [247, 16] on span "Settings" at bounding box center [261, 15] width 28 height 28
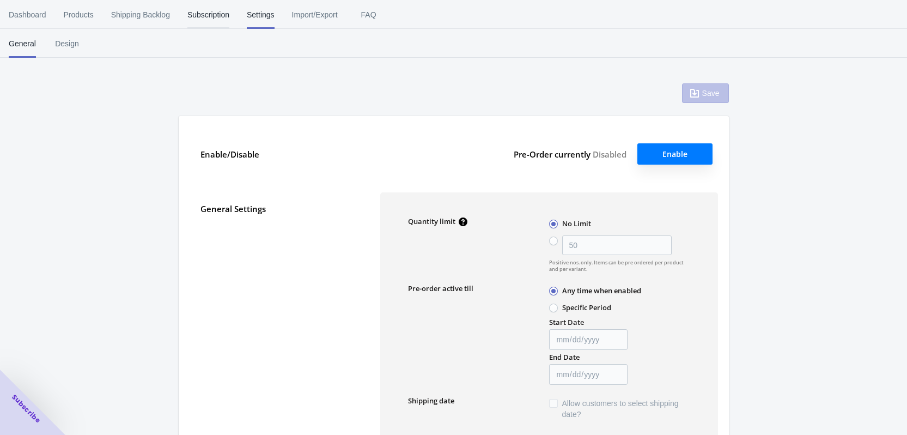
type input "50"
type textarea "Het pre-orderartikel is toegevoegd aan je winkelwagen!"
type textarea "Het voorraadniveau is <aantal>. Sommige artikelen [PERSON_NAME] op pre-order be…"
type textarea "Het maximum aantal pre-orders in deze maat is bereikt."
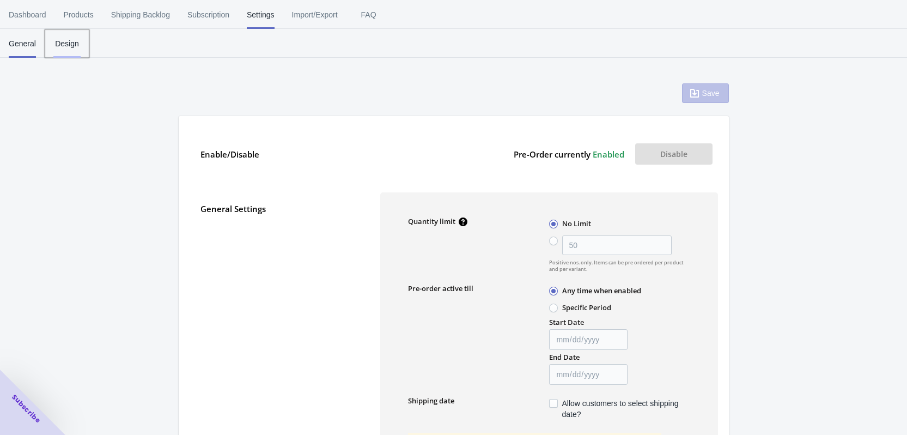
click at [75, 42] on span "Design" at bounding box center [66, 43] width 27 height 28
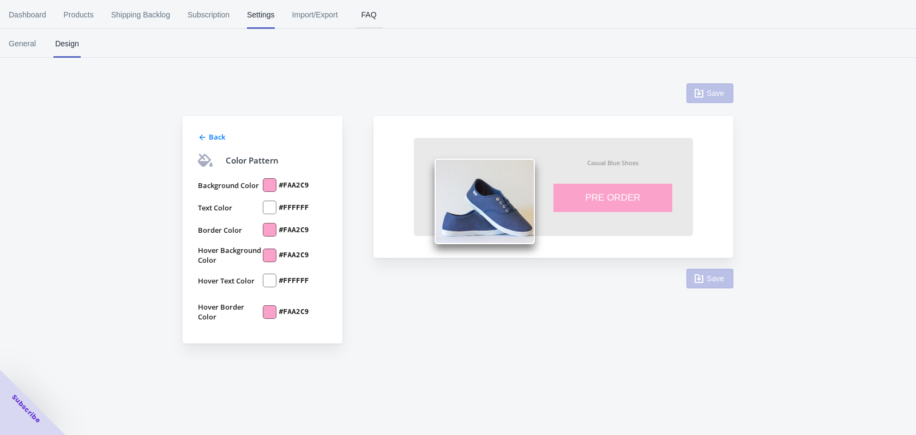
click at [378, 15] on span "FAQ" at bounding box center [368, 15] width 27 height 28
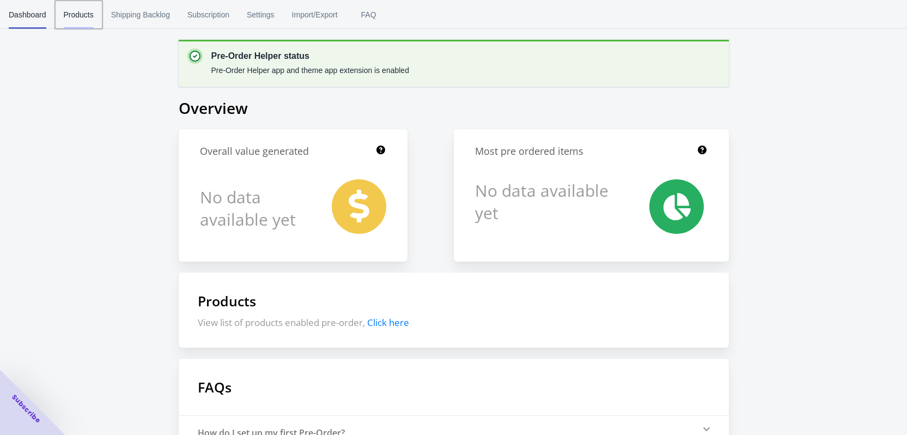
click at [91, 19] on span "Products" at bounding box center [79, 15] width 30 height 28
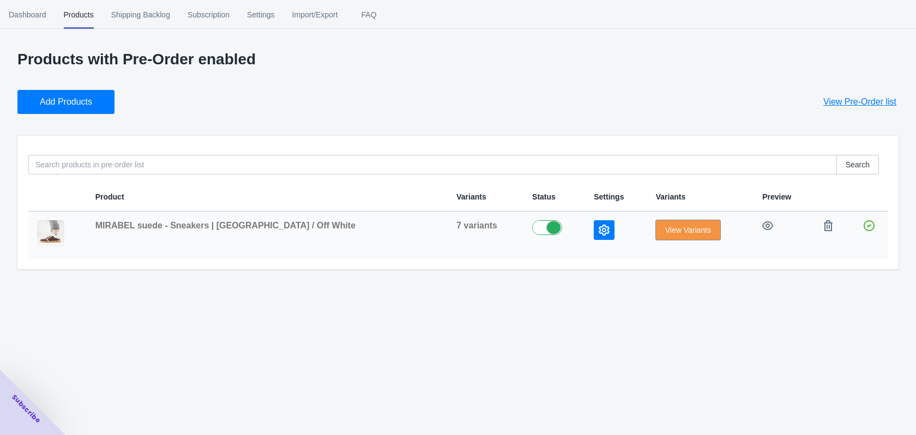
click at [668, 232] on span "View Variants" at bounding box center [688, 230] width 46 height 9
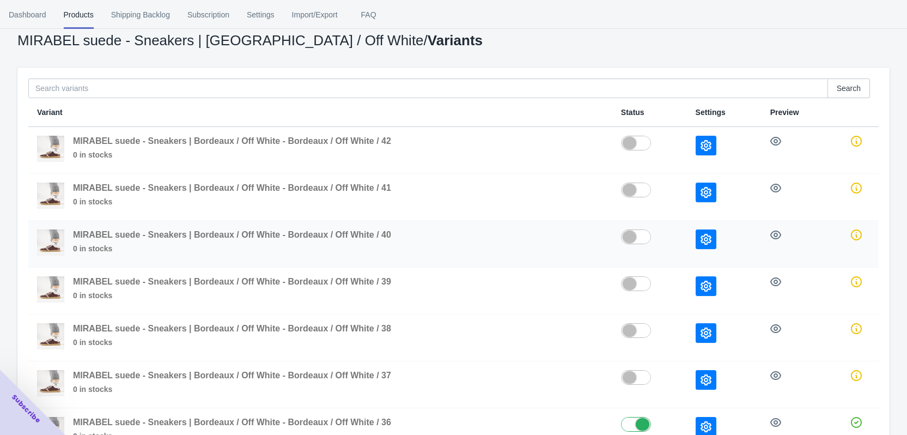
scroll to position [138, 0]
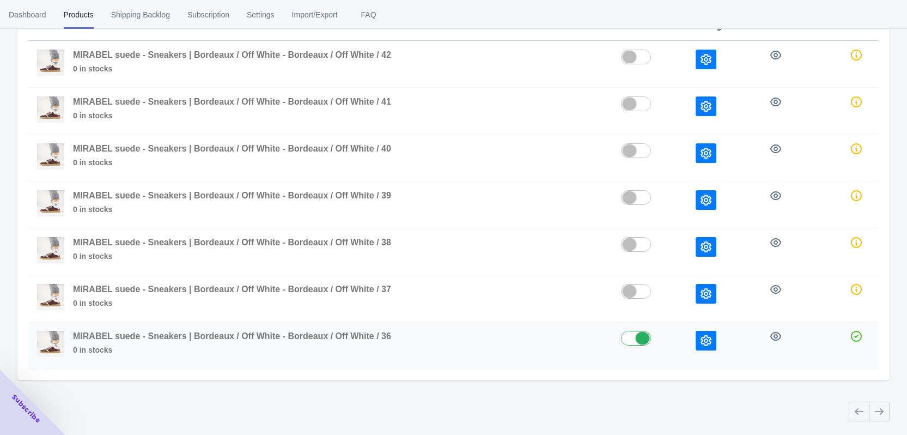
click at [707, 343] on icon "button" at bounding box center [706, 340] width 11 height 11
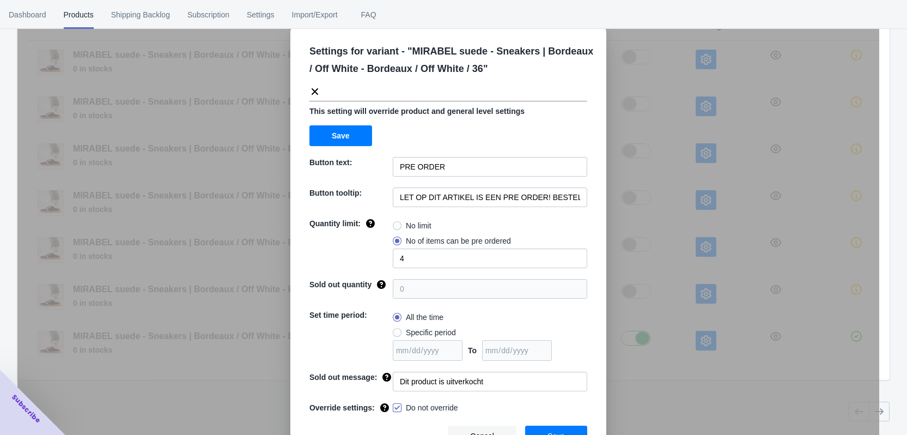
scroll to position [37, 0]
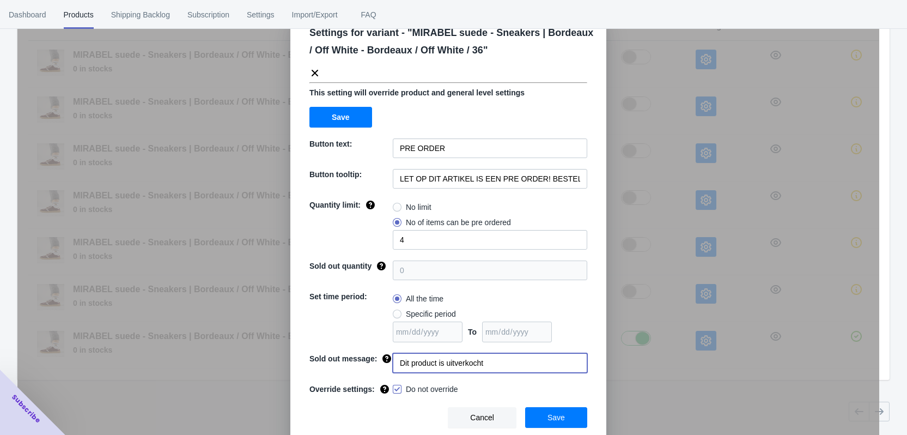
drag, startPoint x: 500, startPoint y: 360, endPoint x: 332, endPoint y: 347, distance: 168.4
click at [332, 347] on div "Settings for variant - " MIRABEL suede - Sneakers | Bordeaux / Off White - Bord…" at bounding box center [448, 226] width 316 height 437
